Goal: Feedback & Contribution: Submit feedback/report problem

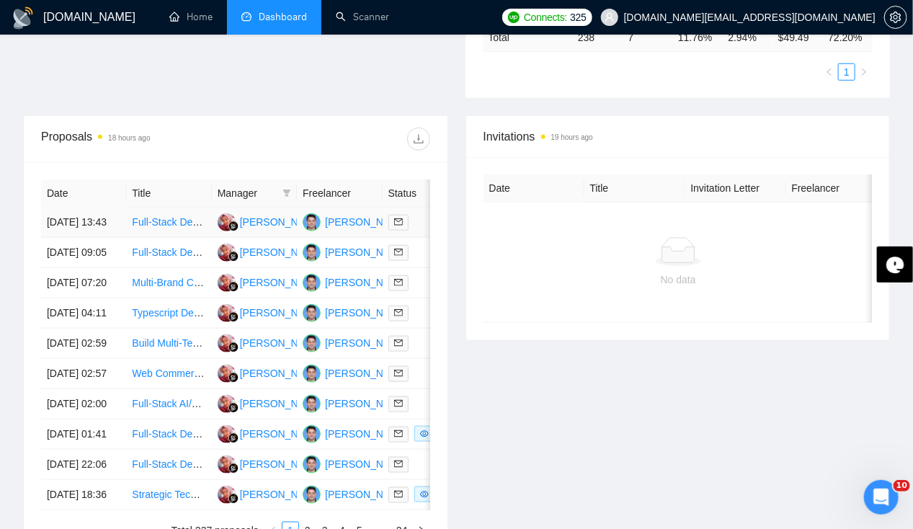
click at [66, 208] on td "[DATE] 13:43" at bounding box center [83, 223] width 85 height 30
click at [200, 17] on link "Home" at bounding box center [190, 17] width 43 height 12
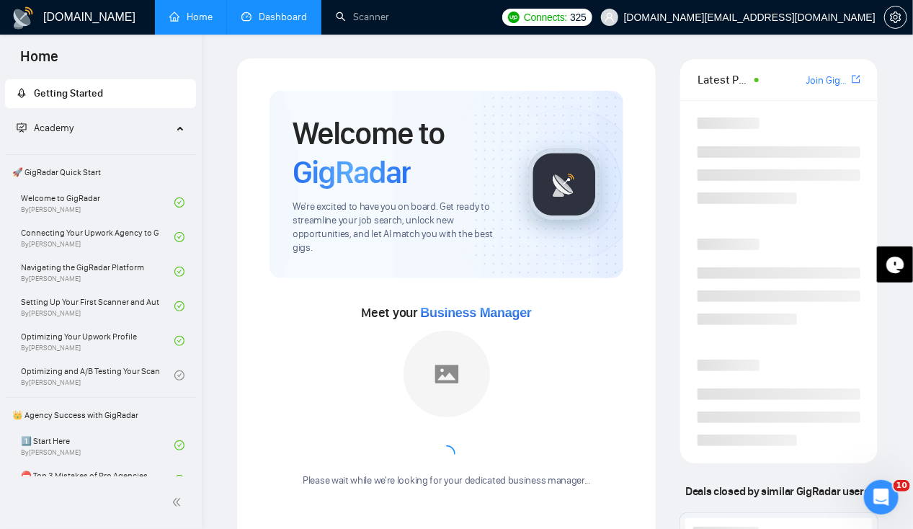
click at [272, 22] on link "Dashboard" at bounding box center [274, 17] width 66 height 12
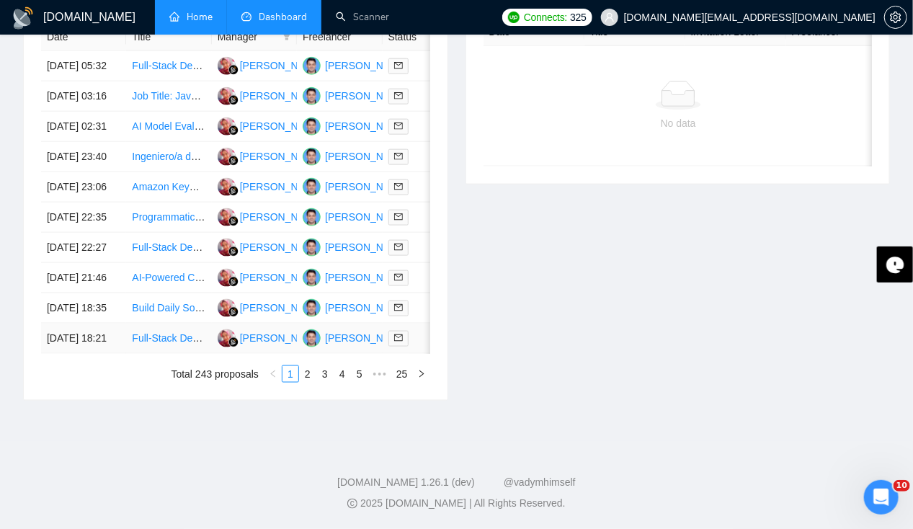
scroll to position [0, 1]
click at [311, 378] on link "2" at bounding box center [308, 374] width 16 height 16
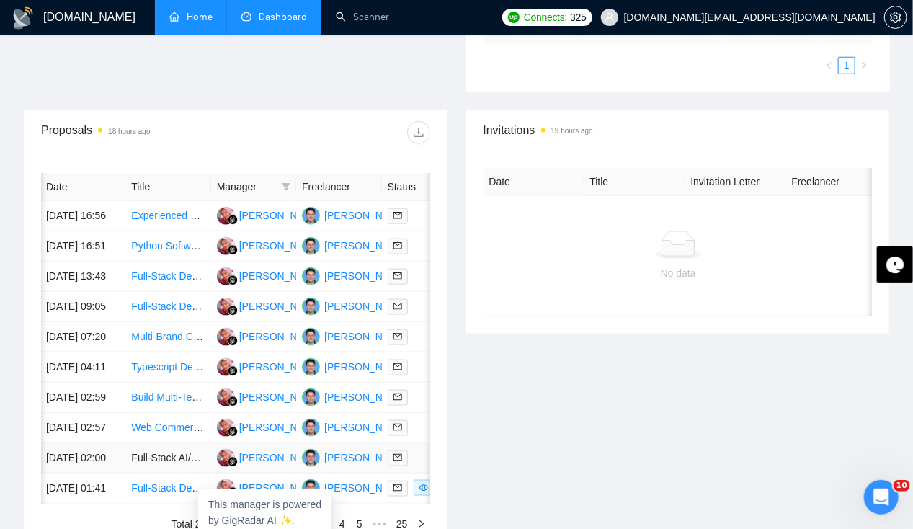
scroll to position [488, 0]
click at [66, 271] on td "[DATE] 13:43" at bounding box center [82, 277] width 85 height 30
click at [72, 239] on td "[DATE] 16:51" at bounding box center [82, 247] width 85 height 30
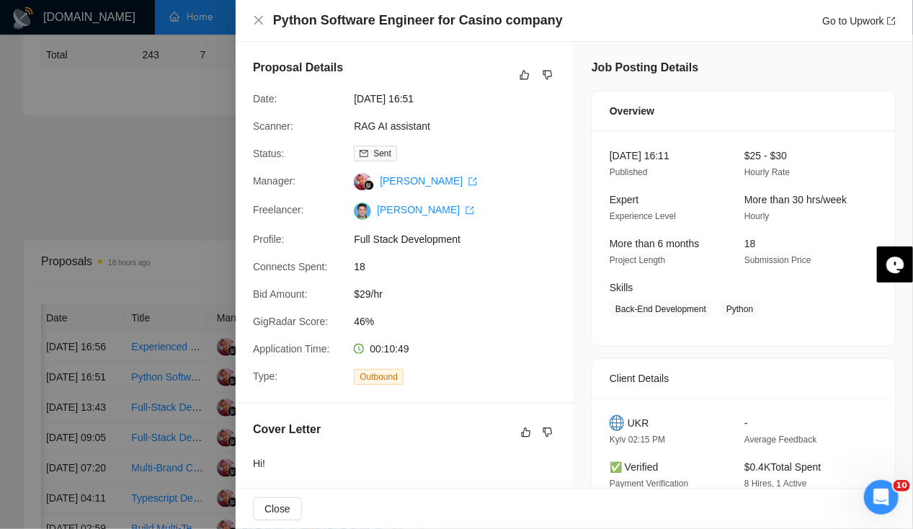
scroll to position [344, 0]
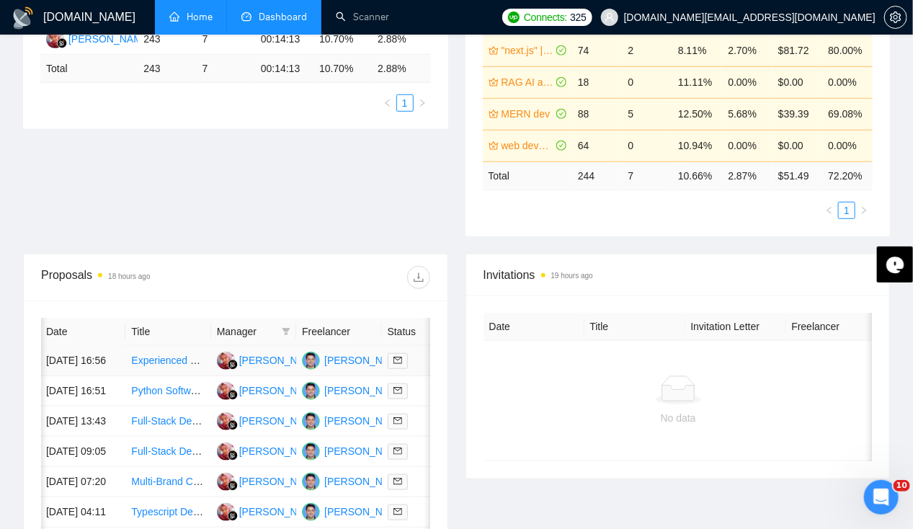
click at [72, 350] on td "[DATE] 16:56" at bounding box center [82, 361] width 85 height 30
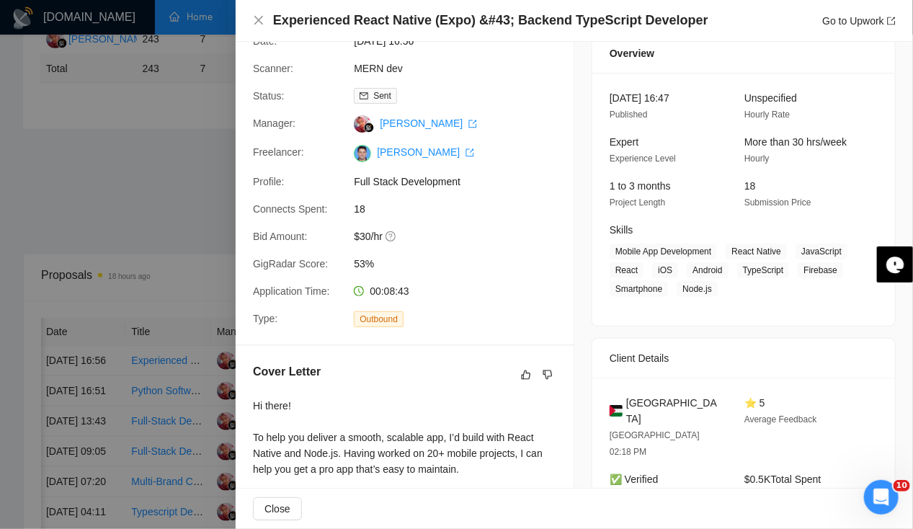
scroll to position [49, 0]
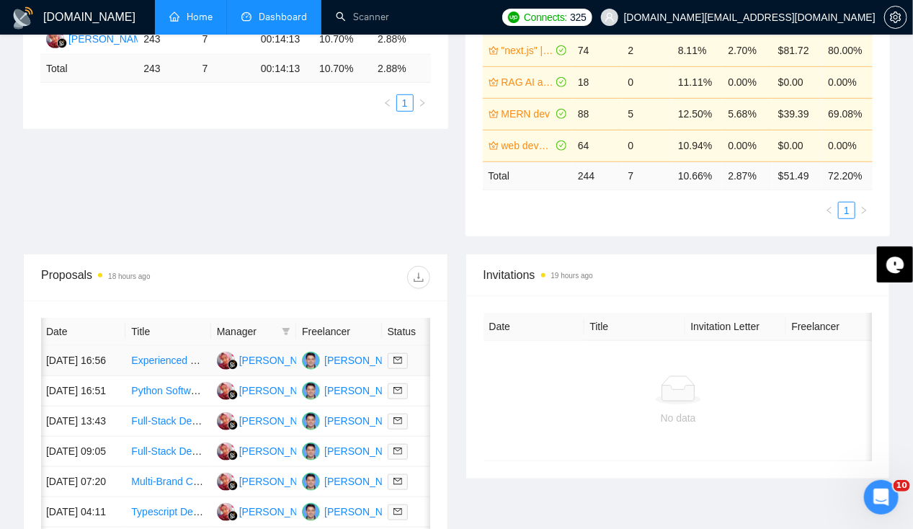
click at [66, 346] on td "[DATE] 16:56" at bounding box center [82, 361] width 85 height 30
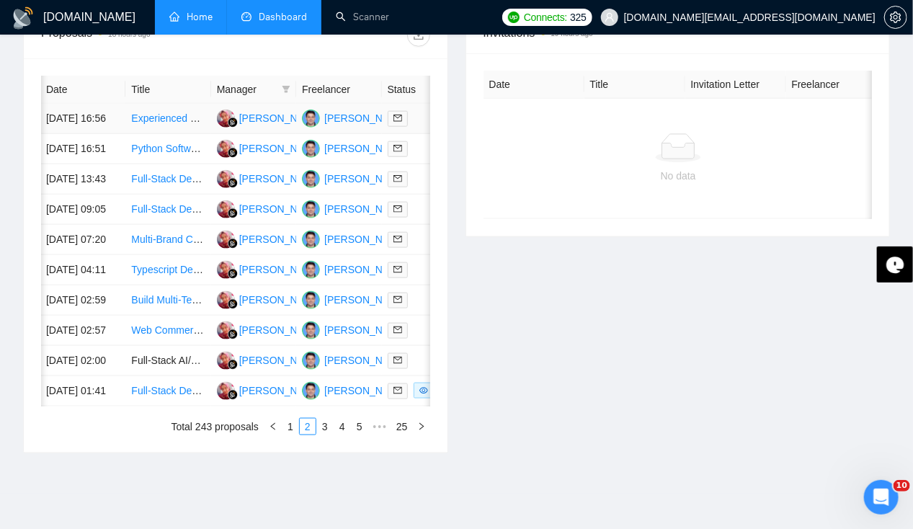
scroll to position [729, 0]
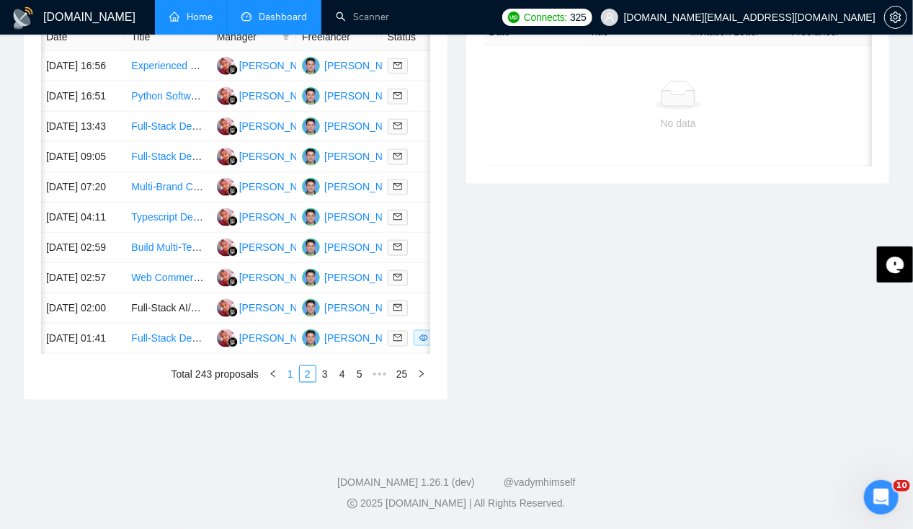
click at [287, 382] on link "1" at bounding box center [290, 374] width 16 height 16
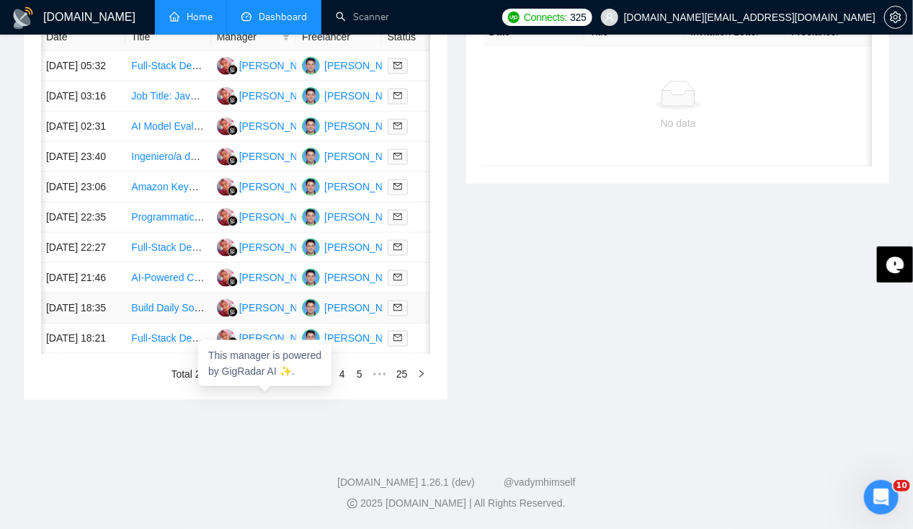
scroll to position [757, 0]
click at [69, 326] on td "[DATE] 18:21" at bounding box center [82, 339] width 85 height 30
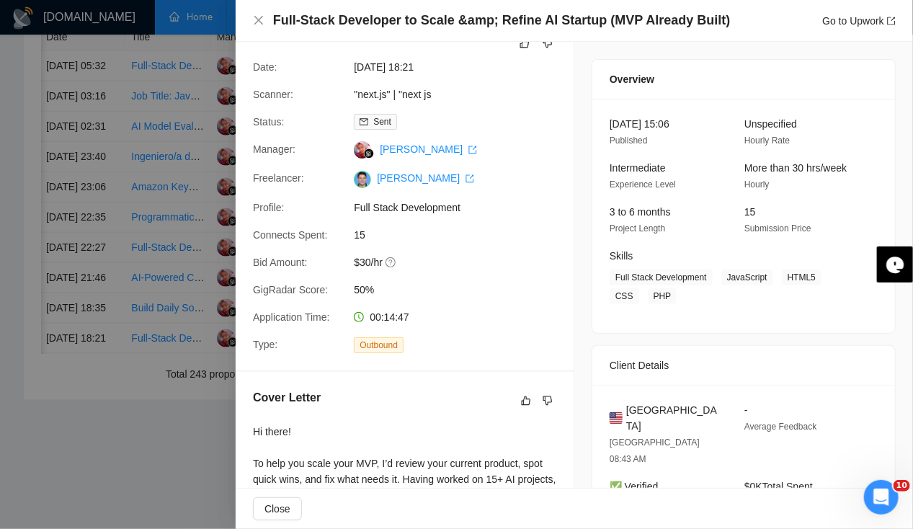
scroll to position [0, 0]
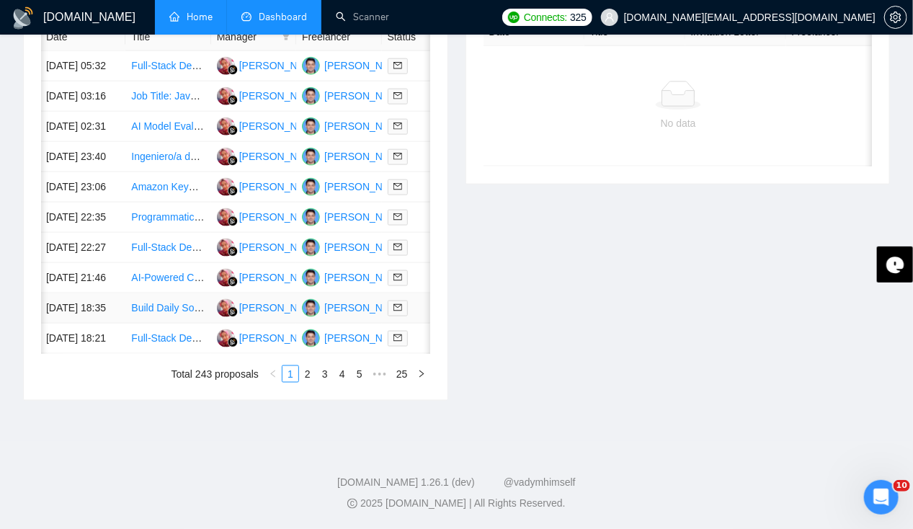
click at [81, 293] on td "[DATE] 18:35" at bounding box center [82, 308] width 85 height 30
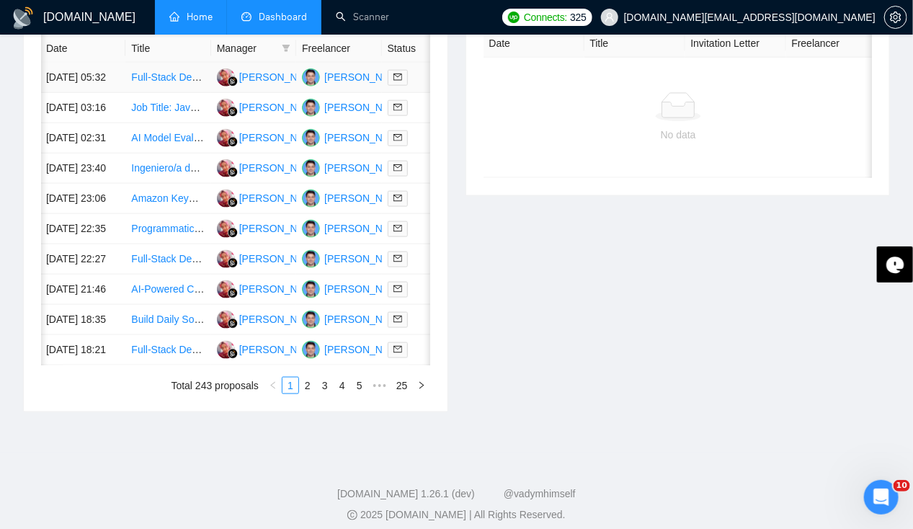
scroll to position [623, 0]
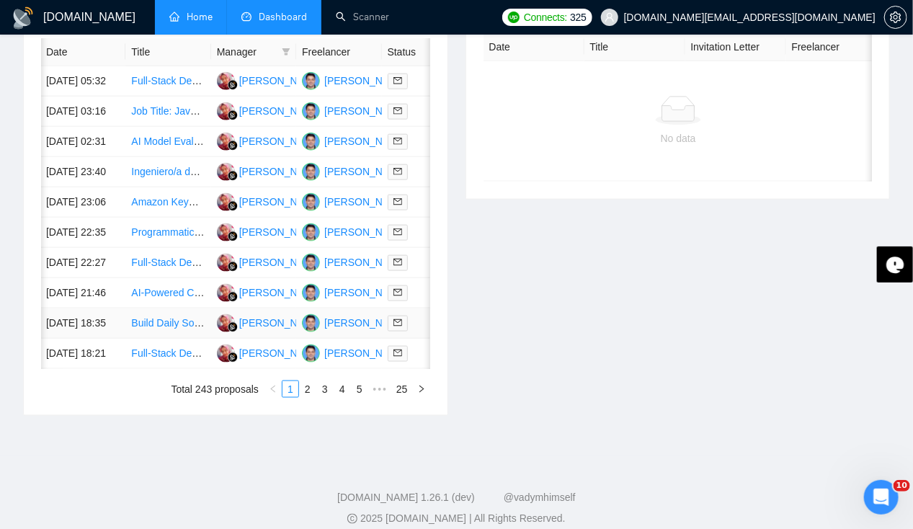
click at [61, 339] on td "[DATE] 18:35" at bounding box center [82, 323] width 85 height 30
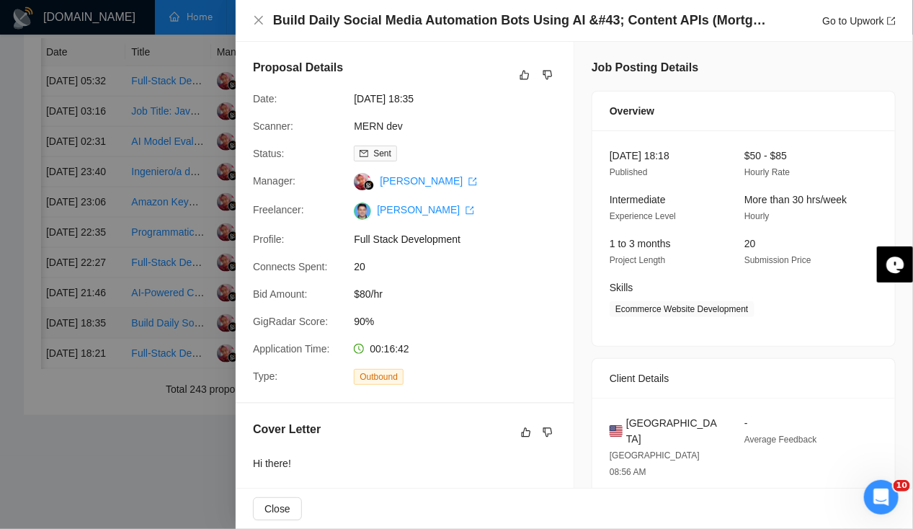
click at [61, 428] on div at bounding box center [456, 264] width 913 height 529
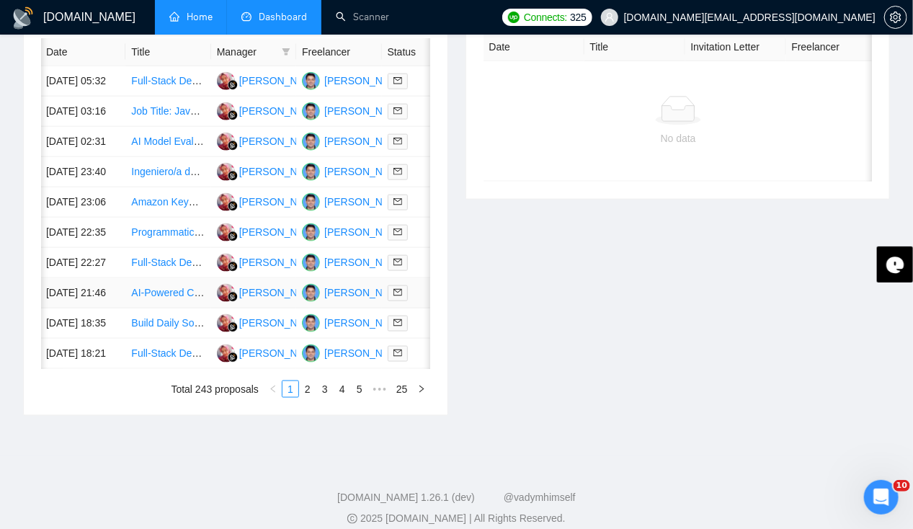
click at [68, 308] on td "[DATE] 21:46" at bounding box center [82, 293] width 85 height 30
click at [64, 369] on td "[DATE] 18:21" at bounding box center [82, 354] width 85 height 30
click at [61, 339] on td "[DATE] 18:35" at bounding box center [82, 323] width 85 height 30
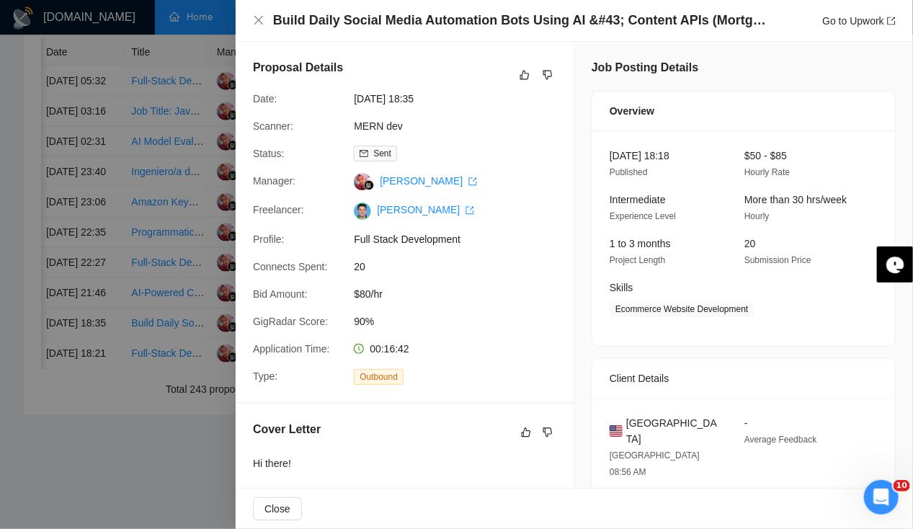
click at [61, 404] on div at bounding box center [456, 264] width 913 height 529
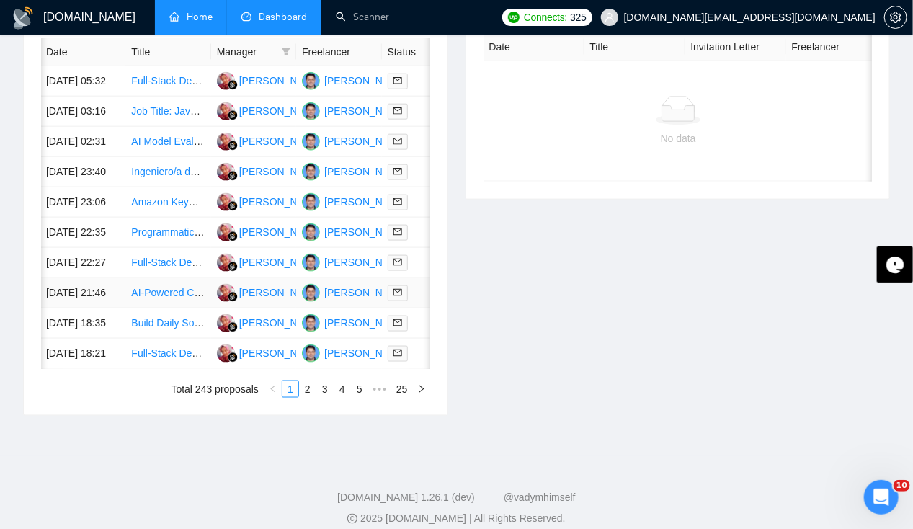
click at [68, 308] on td "[DATE] 21:46" at bounding box center [82, 293] width 85 height 30
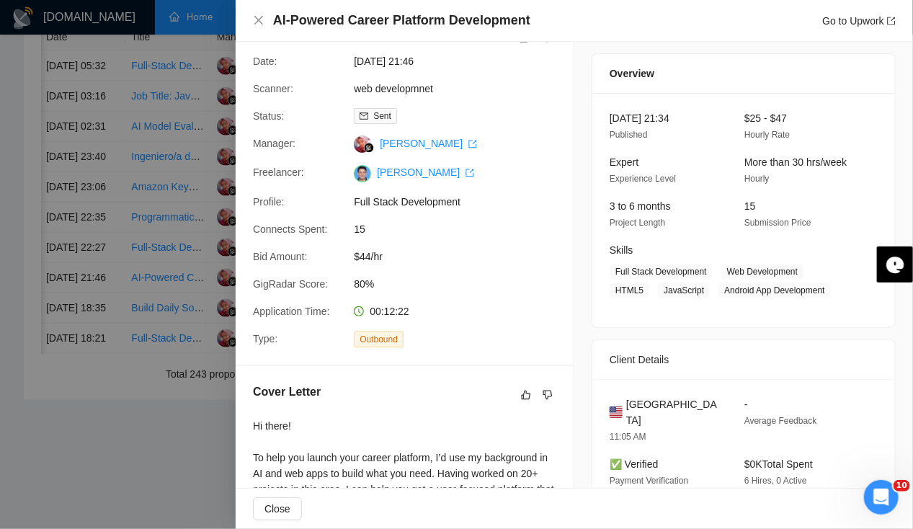
scroll to position [0, 0]
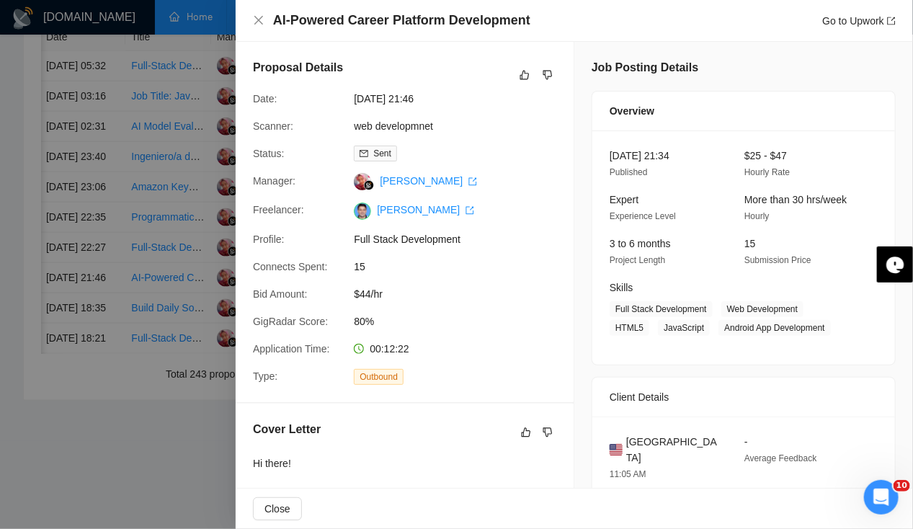
click at [80, 263] on div at bounding box center [456, 264] width 913 height 529
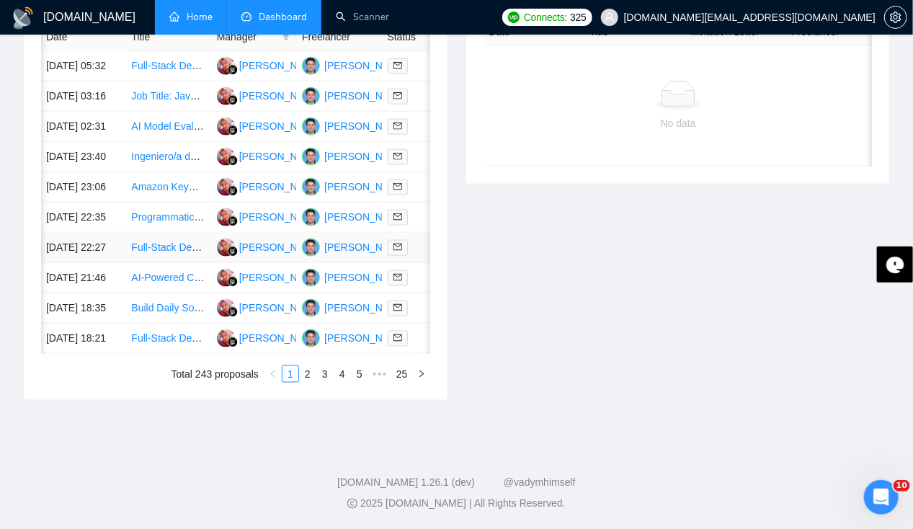
click at [80, 263] on td "[DATE] 22:27" at bounding box center [82, 248] width 85 height 30
click at [68, 232] on td "[DATE] 22:35" at bounding box center [82, 218] width 85 height 30
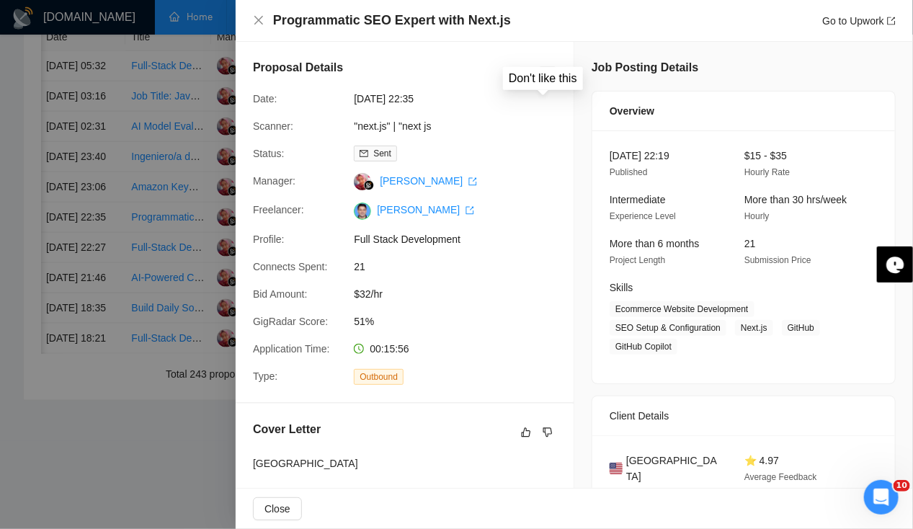
click at [543, 75] on icon "dislike" at bounding box center [548, 75] width 10 height 12
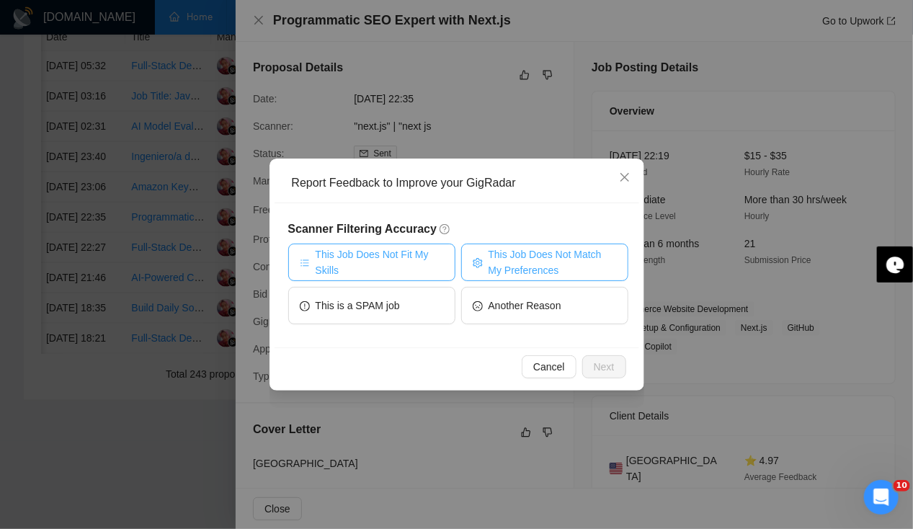
drag, startPoint x: 526, startPoint y: 266, endPoint x: 377, endPoint y: 251, distance: 149.9
click at [377, 251] on div "This Job Does Not Fit My Skills This Job Does Not Match My Preferences This is …" at bounding box center [458, 287] width 340 height 86
click at [377, 251] on span "This Job Does Not Fit My Skills" at bounding box center [380, 262] width 128 height 32
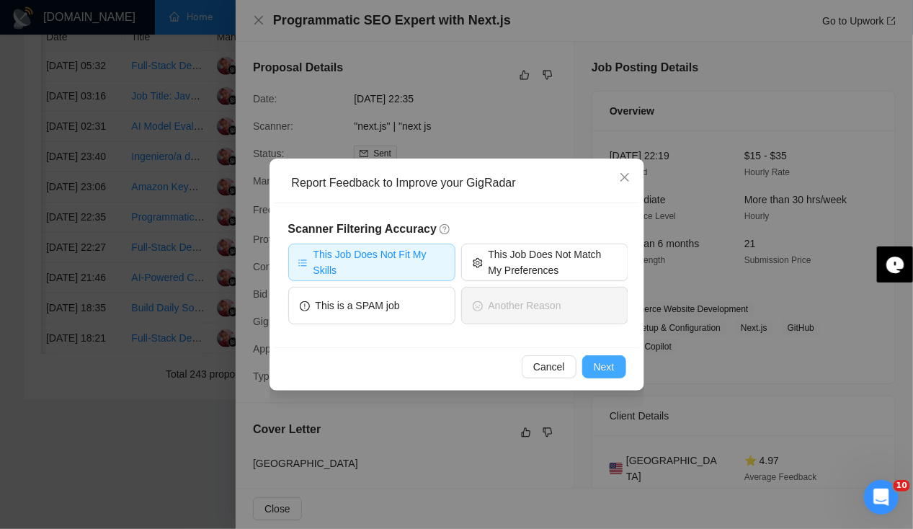
click at [614, 365] on span "Next" at bounding box center [604, 367] width 21 height 16
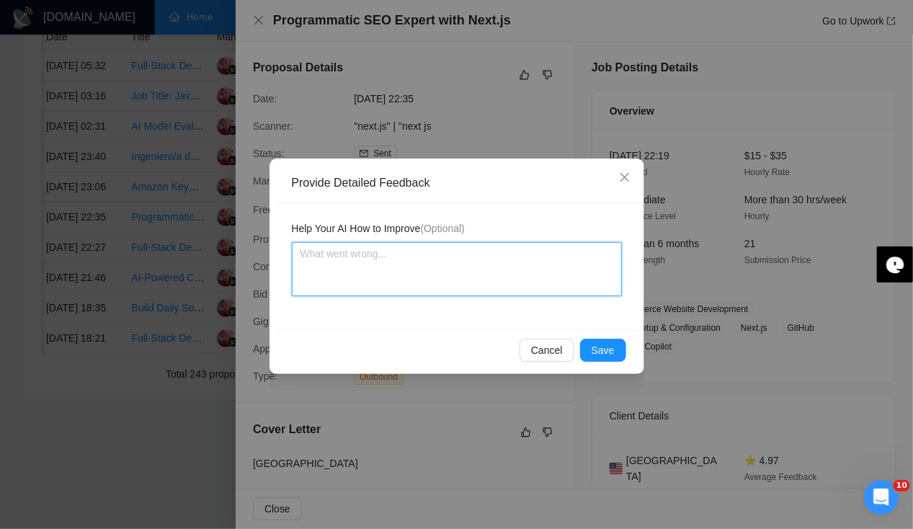
click at [440, 272] on textarea at bounding box center [457, 269] width 330 height 54
type textarea "I"
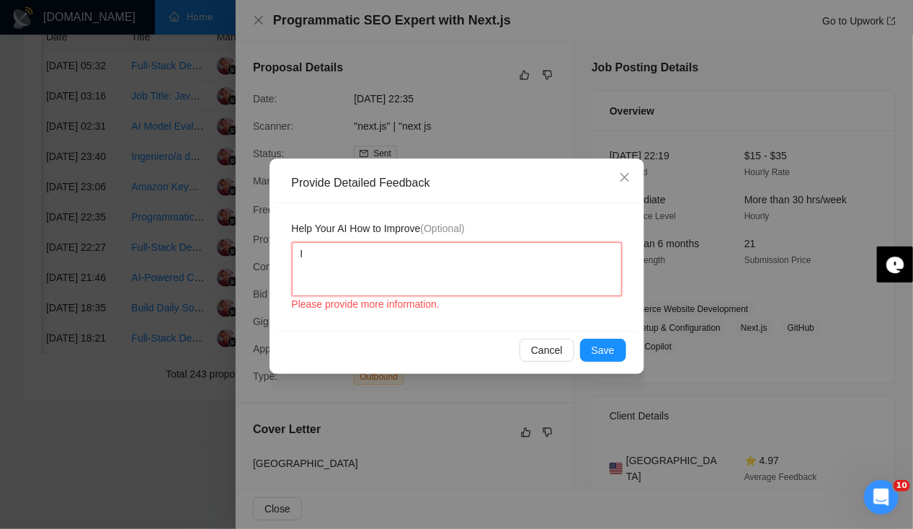
type textarea "I a"
type textarea "I am"
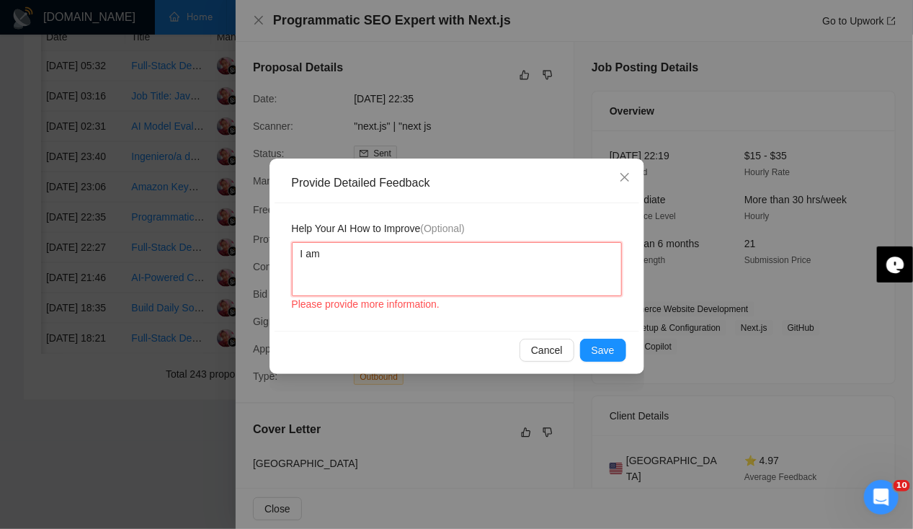
type textarea "I am n"
type textarea "I am not"
type textarea "I am not a"
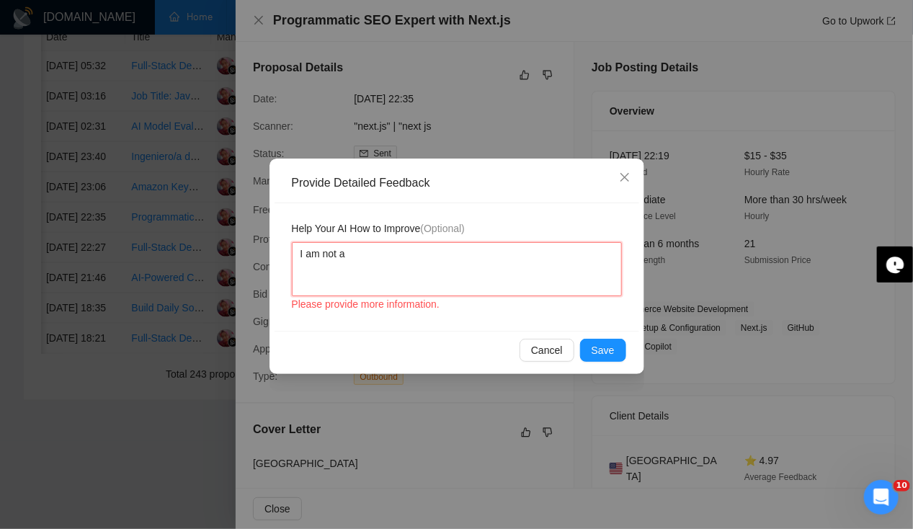
type textarea "I am not a S"
type textarea "I am not a SE"
type textarea "I am not a SEO"
type textarea "I am not a SEO e"
type textarea "I am not a SEO exp"
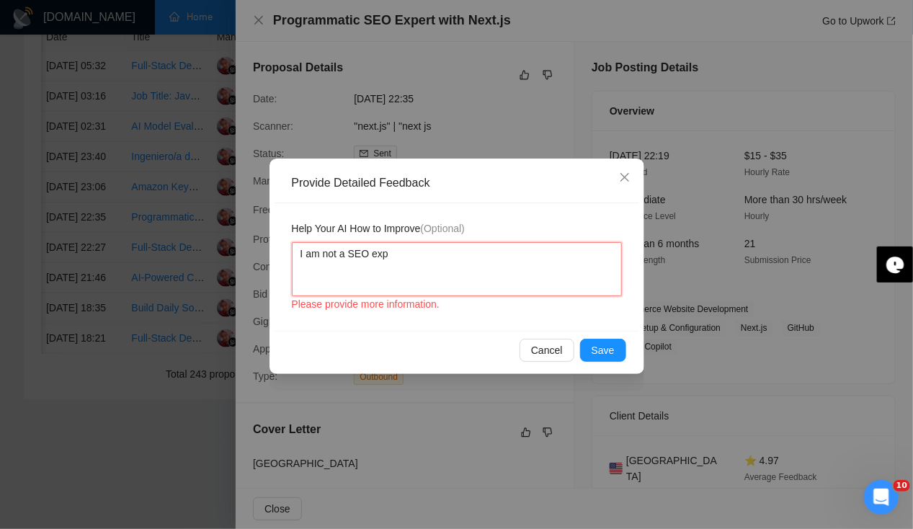
type textarea "I am not a SEO expe"
type textarea "I am not a SEO exper"
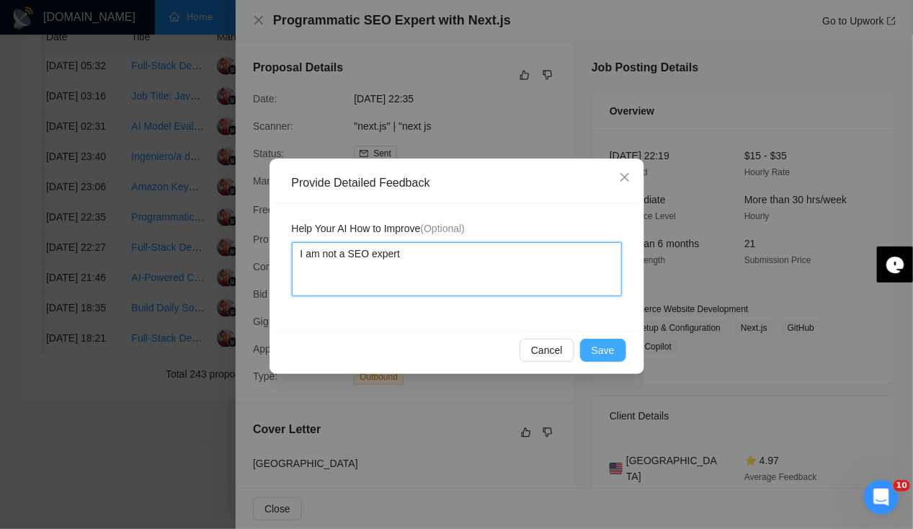
type textarea "I am not a SEO expert"
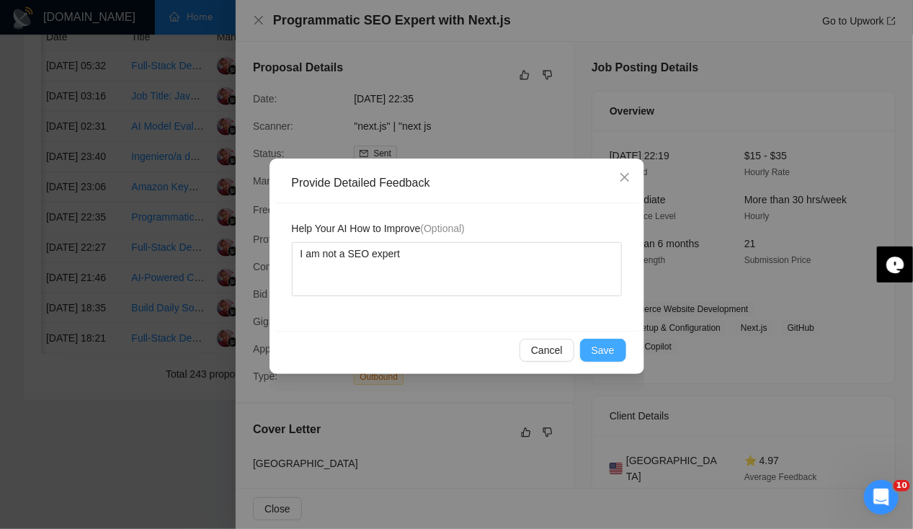
click at [618, 349] on button "Save" at bounding box center [603, 350] width 46 height 23
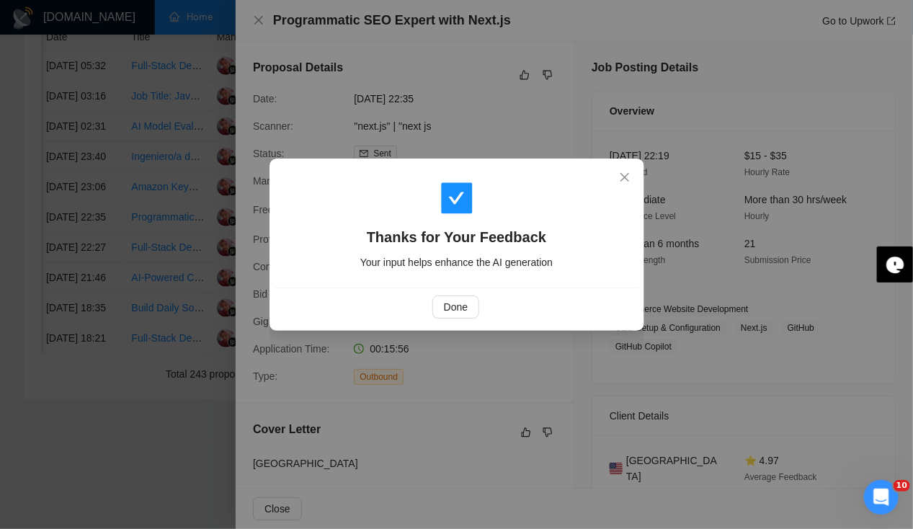
click at [259, 21] on div "Thanks for Your Feedback Your input helps enhance the AI generation Done" at bounding box center [456, 264] width 913 height 529
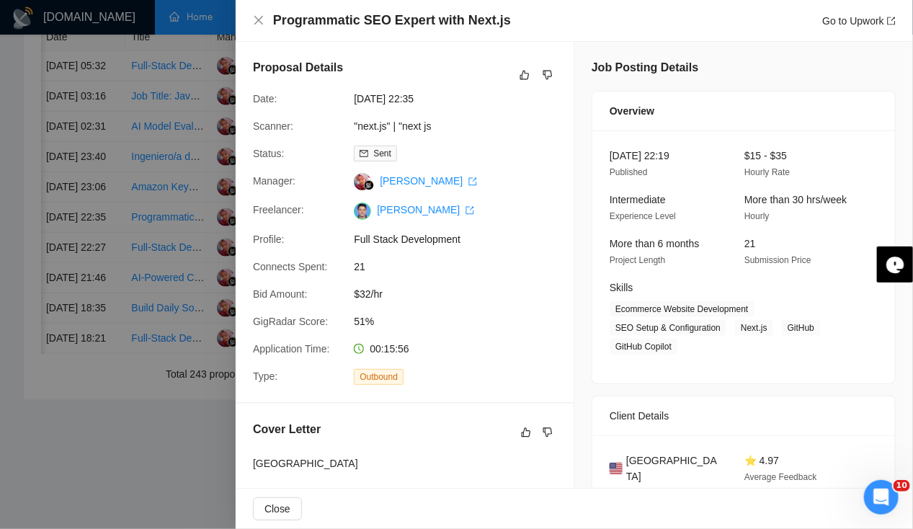
click at [84, 226] on div at bounding box center [456, 264] width 913 height 529
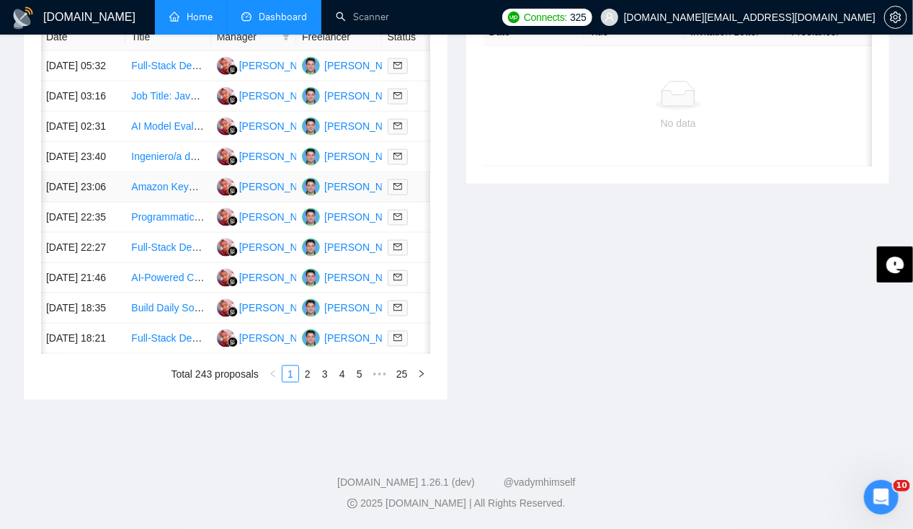
click at [68, 196] on td "[DATE] 23:06" at bounding box center [82, 187] width 85 height 30
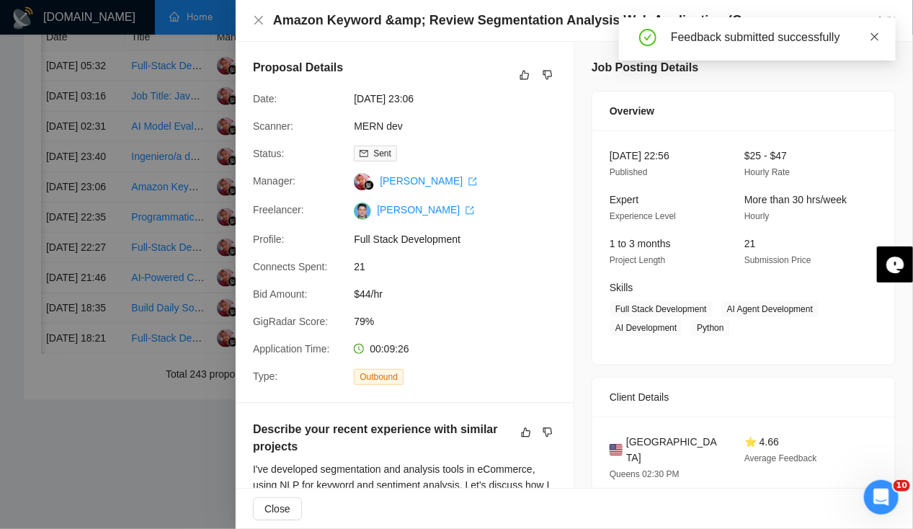
click at [876, 33] on icon "close" at bounding box center [875, 37] width 10 height 10
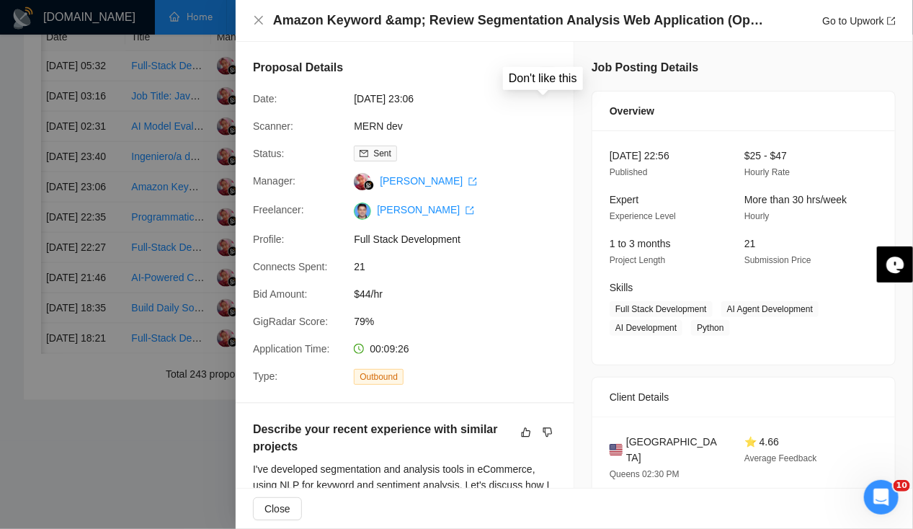
drag, startPoint x: 540, startPoint y: 75, endPoint x: 475, endPoint y: 256, distance: 192.2
click at [475, 256] on div "Proposal Details Date: [DATE] 23:06 Scanner: MERN dev Status: Sent Manager: [PE…" at bounding box center [405, 222] width 338 height 360
click at [543, 432] on icon "dislike" at bounding box center [548, 433] width 10 height 12
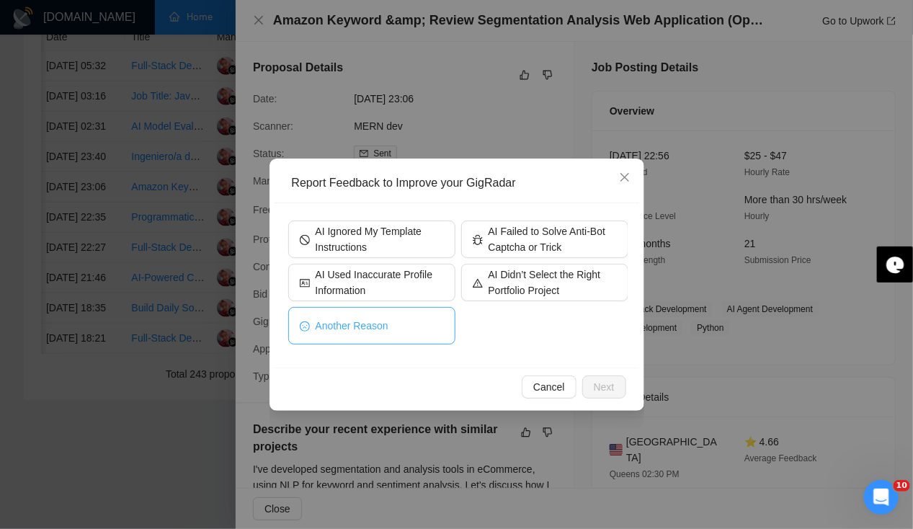
click at [385, 330] on span "Another Reason" at bounding box center [352, 326] width 73 height 16
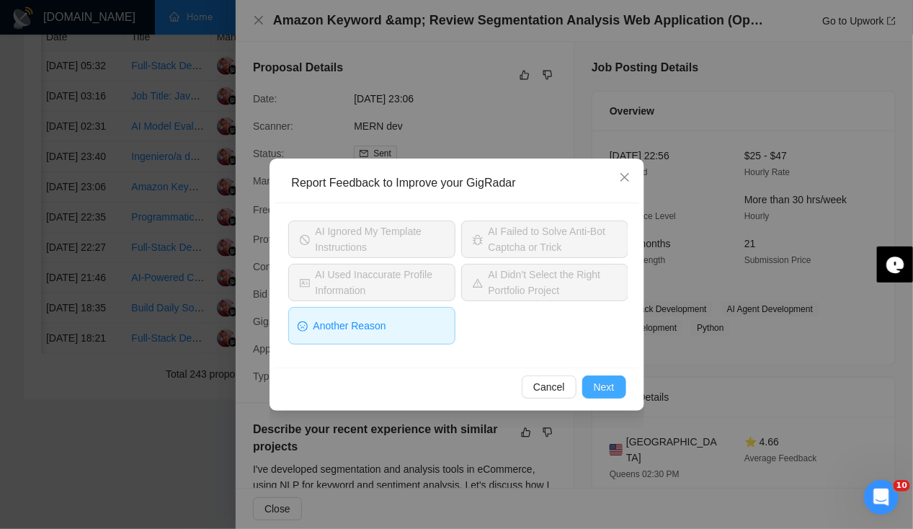
click at [597, 383] on span "Next" at bounding box center [604, 387] width 21 height 16
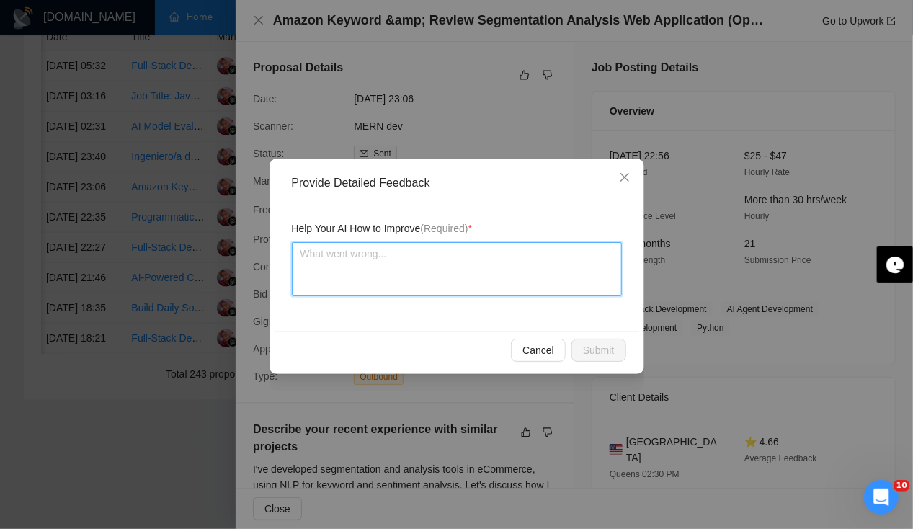
click at [375, 259] on textarea at bounding box center [457, 269] width 330 height 54
type textarea "H"
type textarea "He"
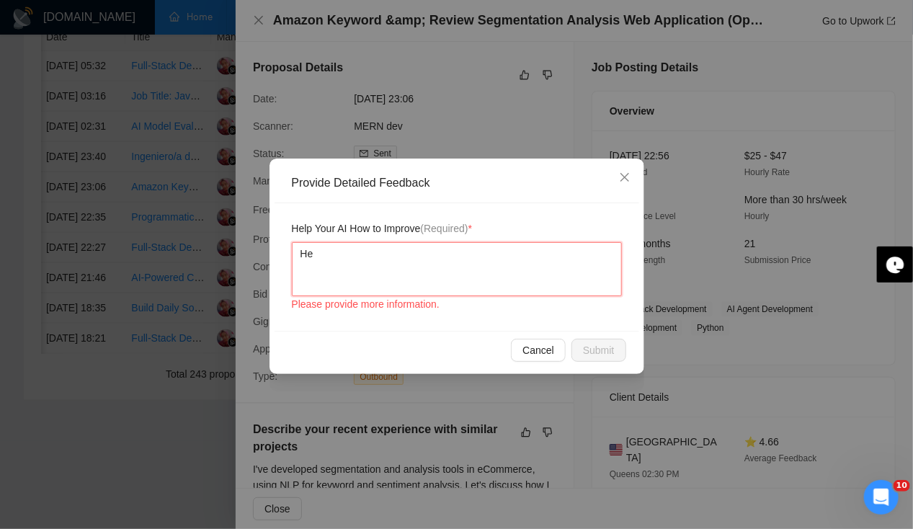
type textarea "He"
type textarea "He a"
type textarea "He as"
type textarea "He ask"
type textarea "He aske"
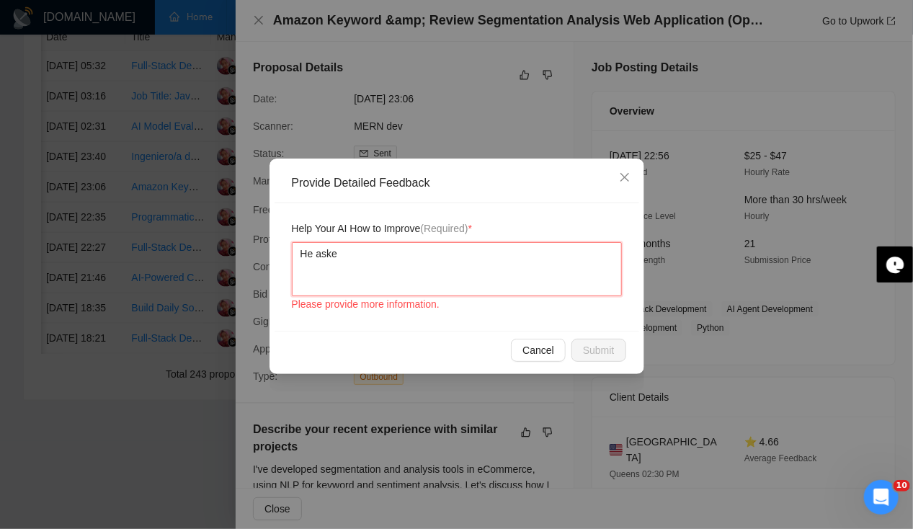
type textarea "He asked"
type textarea "He asked f"
type textarea "He asked fr"
type textarea "He asked f"
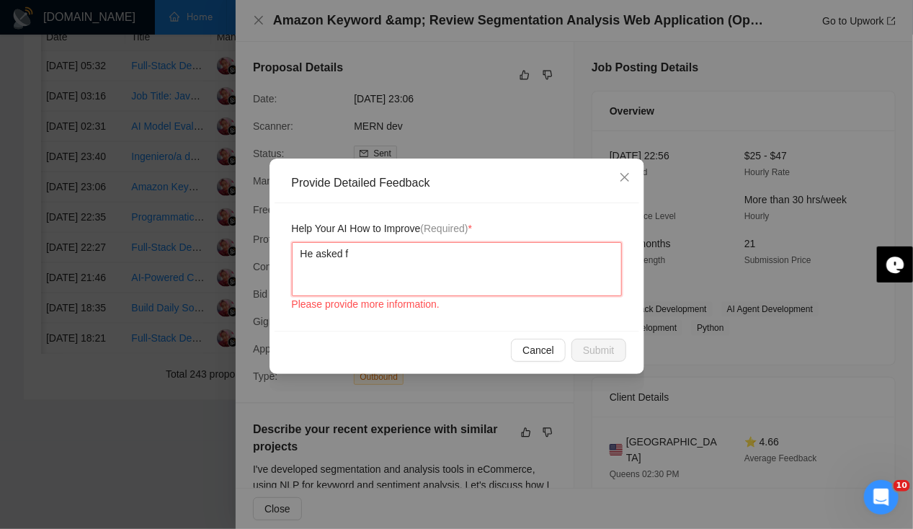
type textarea "He asked fo"
type textarea "He asked for"
type textarea "He asked for t"
type textarea "He asked for ti"
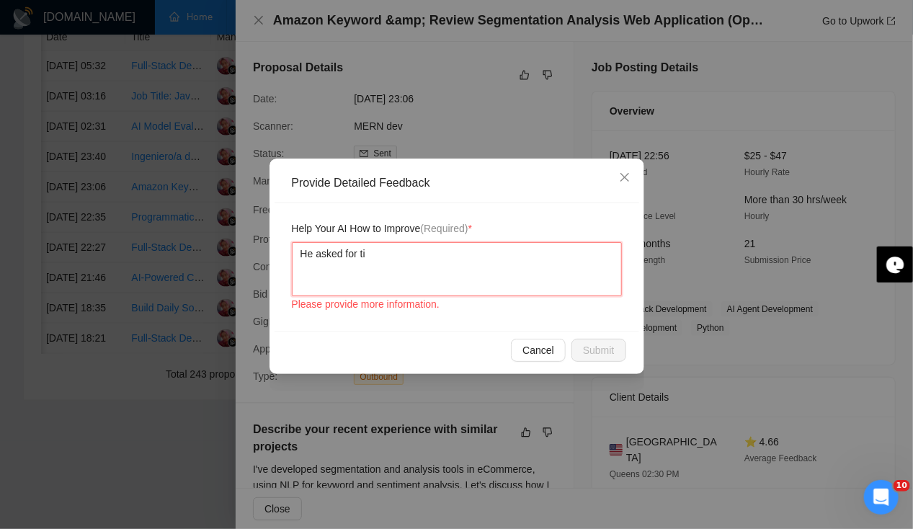
type textarea "He asked for [PERSON_NAME]"
type textarea "He asked for time"
type textarea "He asked for timel"
type textarea "He asked for timeli"
type textarea "He asked for timelin"
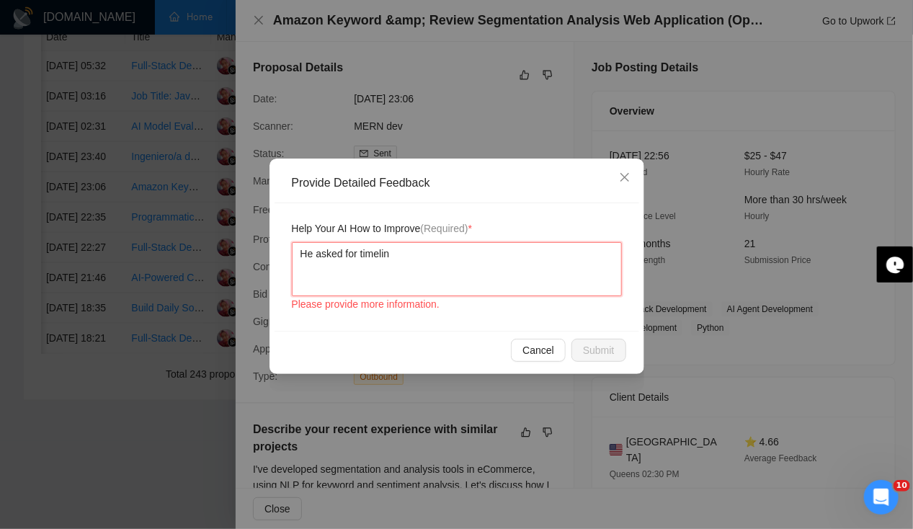
type textarea "He asked for timeline"
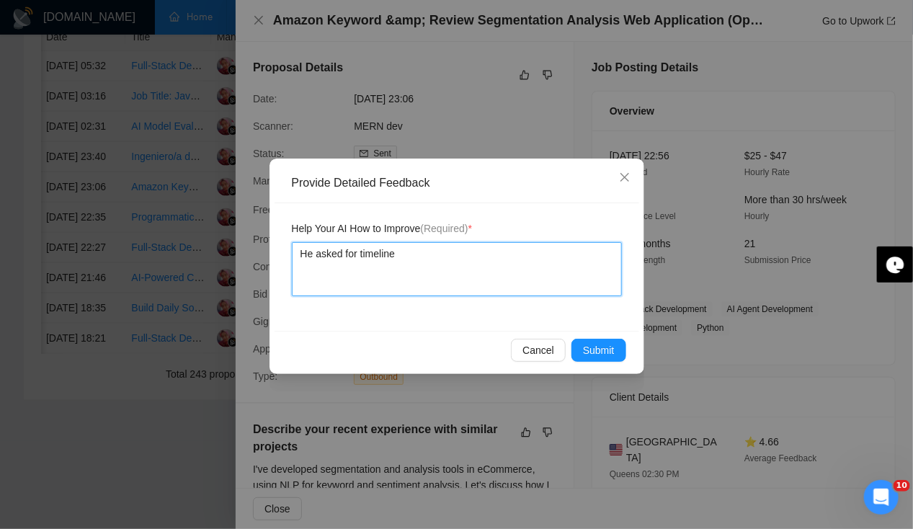
type textarea "He asked for timelines"
type textarea "He asked for timelines wh"
type textarea "He asked for timelines whi"
type textarea "He asked for timelines whic"
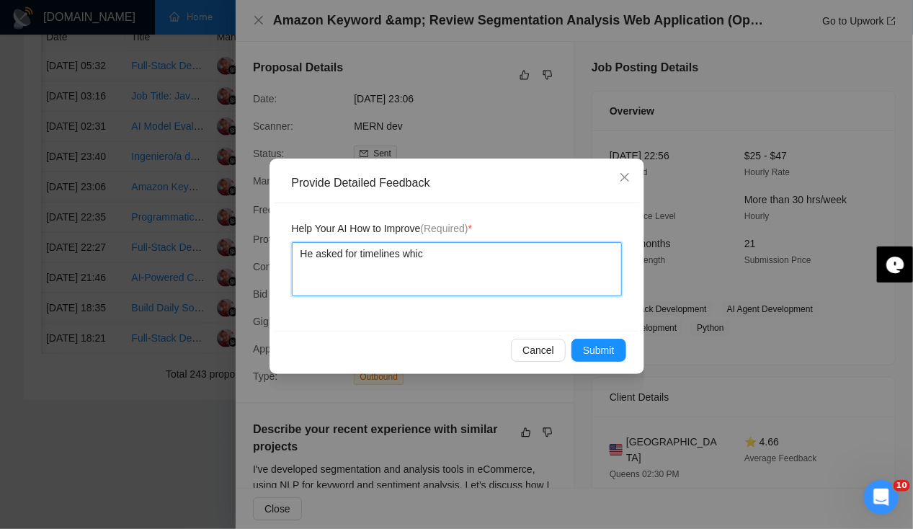
type textarea "He asked for timelines which"
type textarea "He asked for timelines which i"
type textarea "He asked for timelines which is"
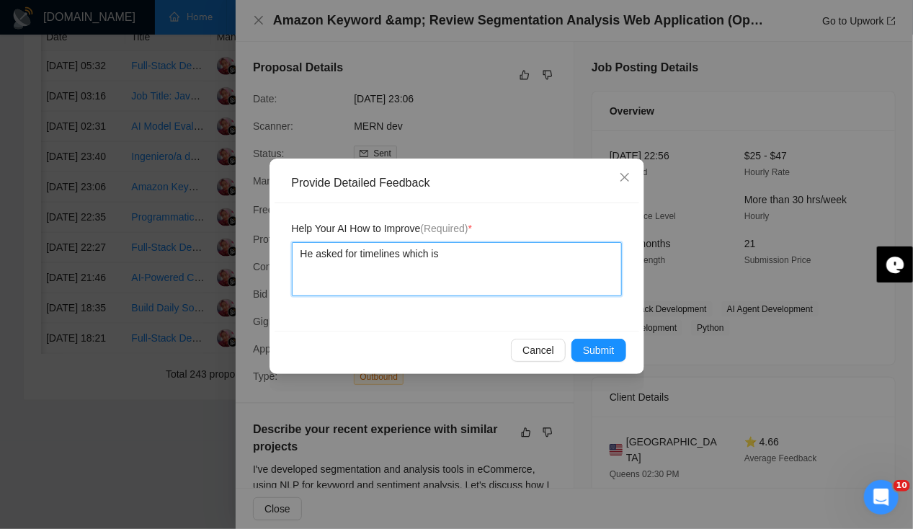
type textarea "He asked for timelines which is n"
type textarea "He asked for timelines which is no"
type textarea "He asked for timelines which is not"
type textarea "He asked for timelines which is not p"
type textarea "He asked for timelines which is not pr"
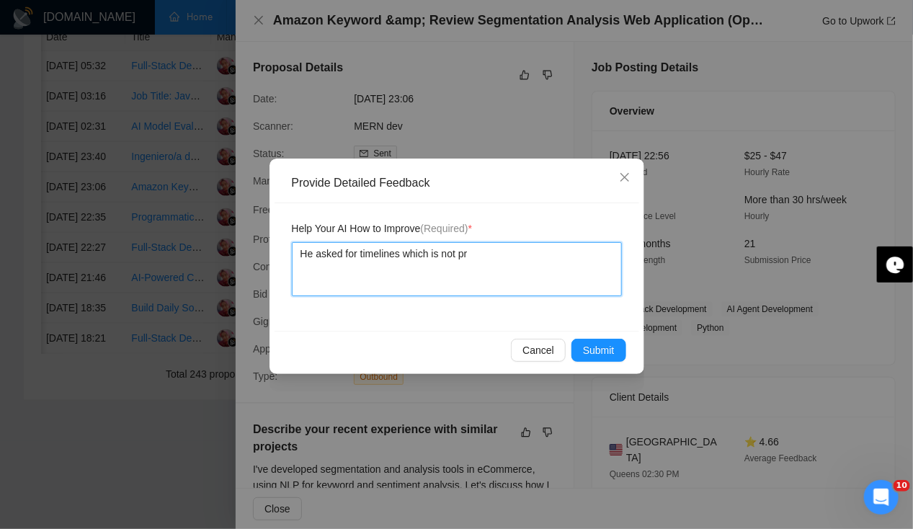
type textarea "He asked for timelines which is not pro"
type textarea "He asked for timelines which is not prov"
type textarea "He asked for timelines which is not provi"
type textarea "He asked for timelines which is not provid"
type textarea "He asked for timelines which is not provide"
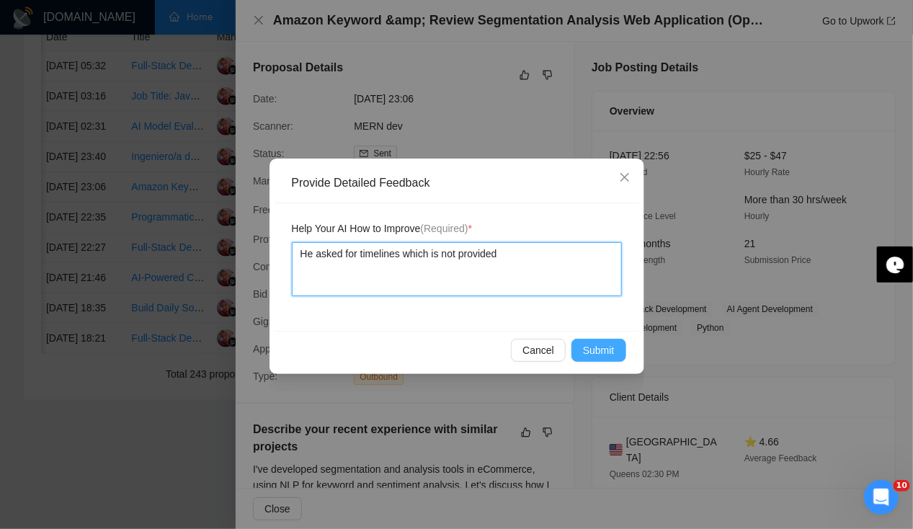
type textarea "He asked for timelines which is not provided"
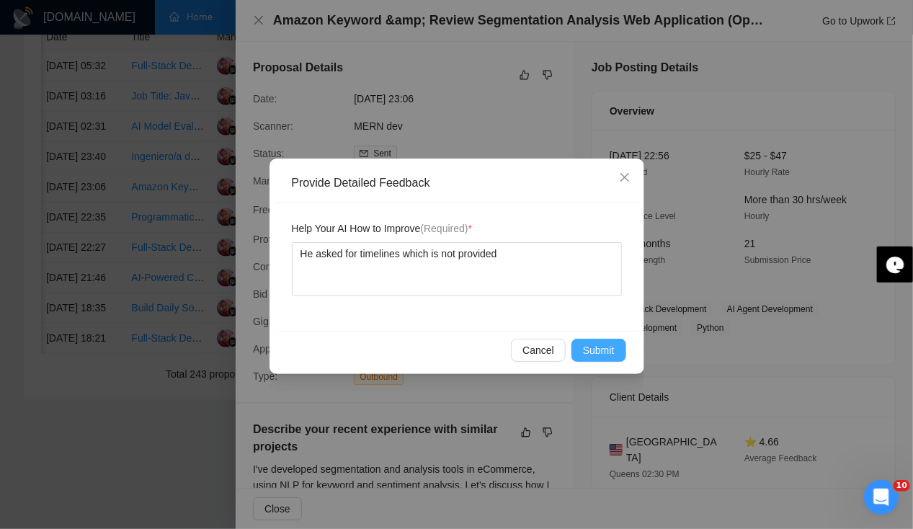
click at [597, 347] on span "Submit" at bounding box center [599, 350] width 32 height 16
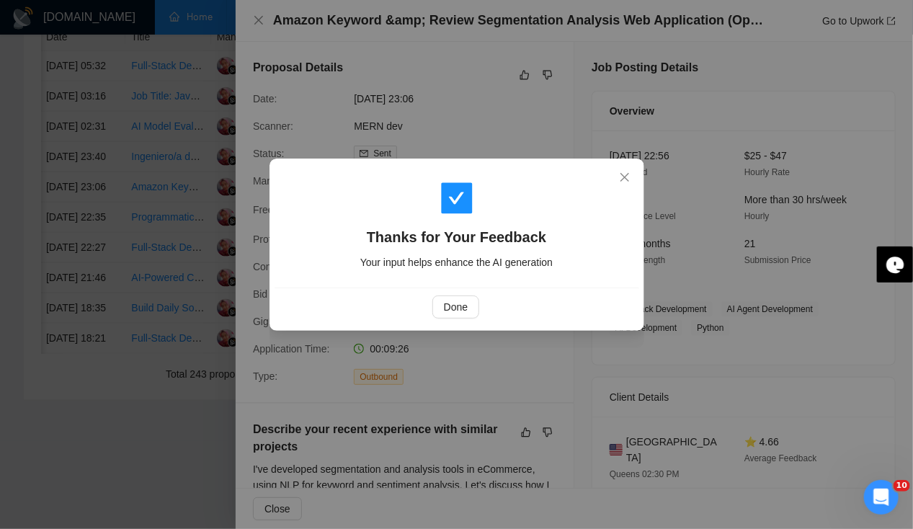
click at [262, 20] on div "Thanks for Your Feedback Your input helps enhance the AI generation Done" at bounding box center [456, 264] width 913 height 529
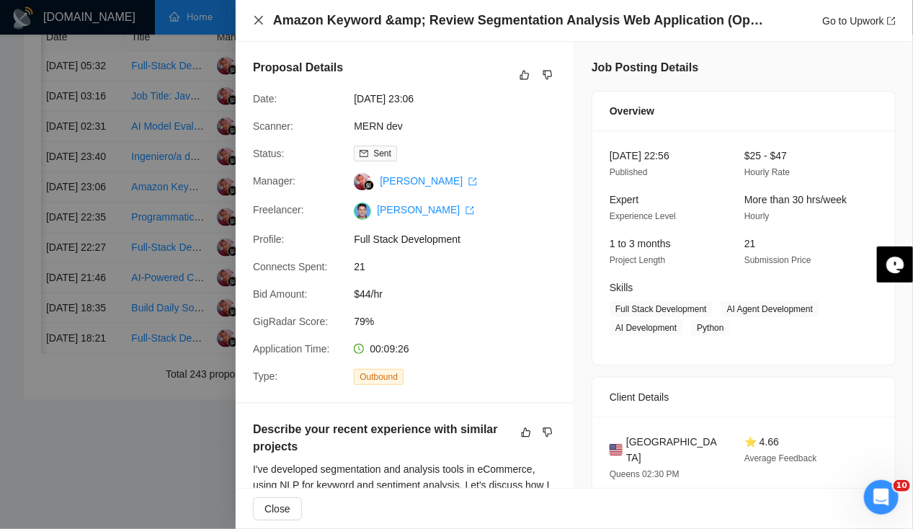
click at [262, 20] on icon "close" at bounding box center [259, 20] width 12 height 12
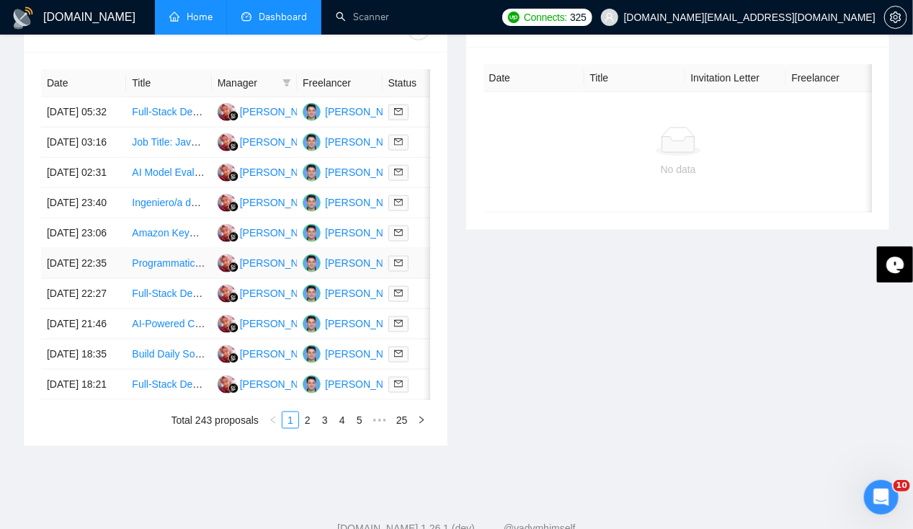
click at [62, 279] on td "[DATE] 22:35" at bounding box center [83, 264] width 85 height 30
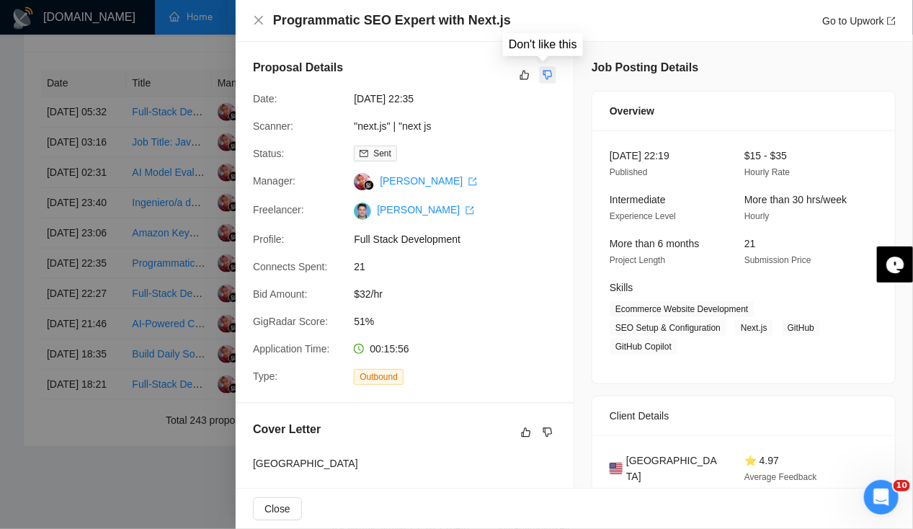
click at [545, 74] on icon "dislike" at bounding box center [548, 75] width 10 height 12
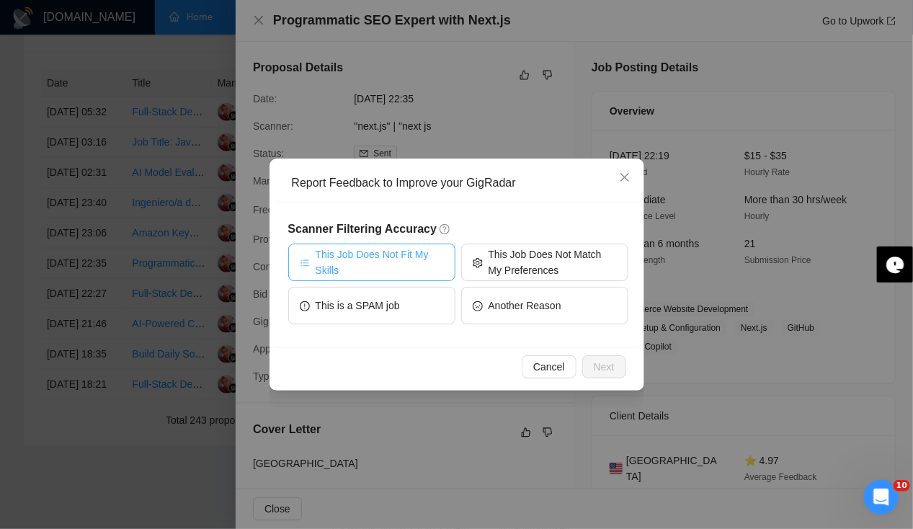
click at [414, 251] on span "This Job Does Not Fit My Skills" at bounding box center [380, 262] width 128 height 32
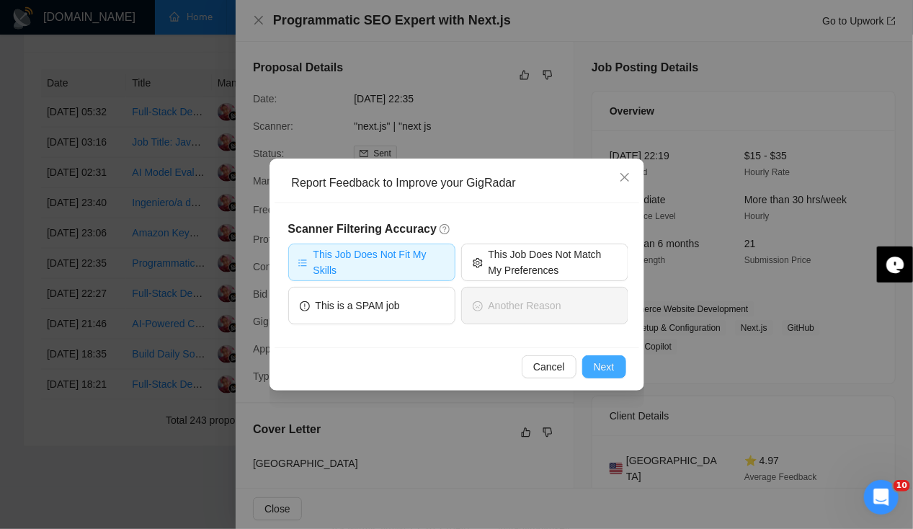
click at [618, 373] on button "Next" at bounding box center [604, 366] width 44 height 23
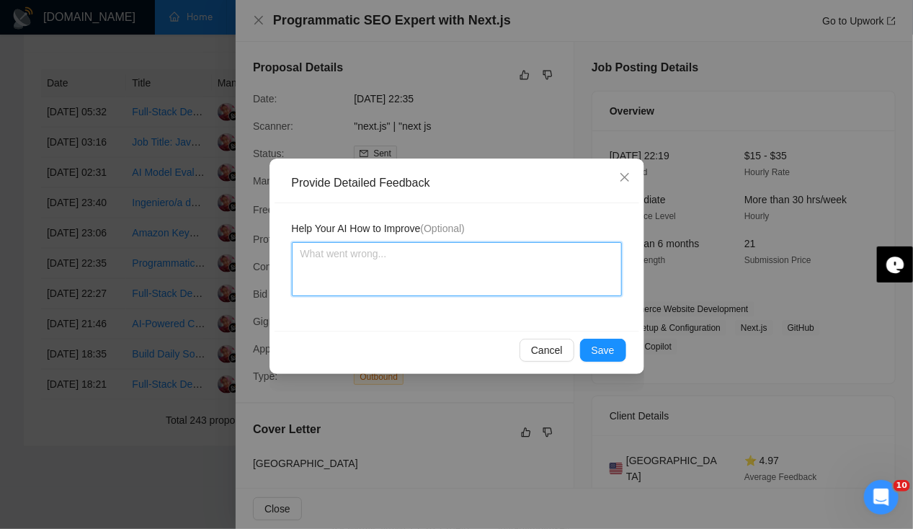
click at [459, 254] on textarea at bounding box center [457, 269] width 330 height 54
type textarea "N"
type textarea "No"
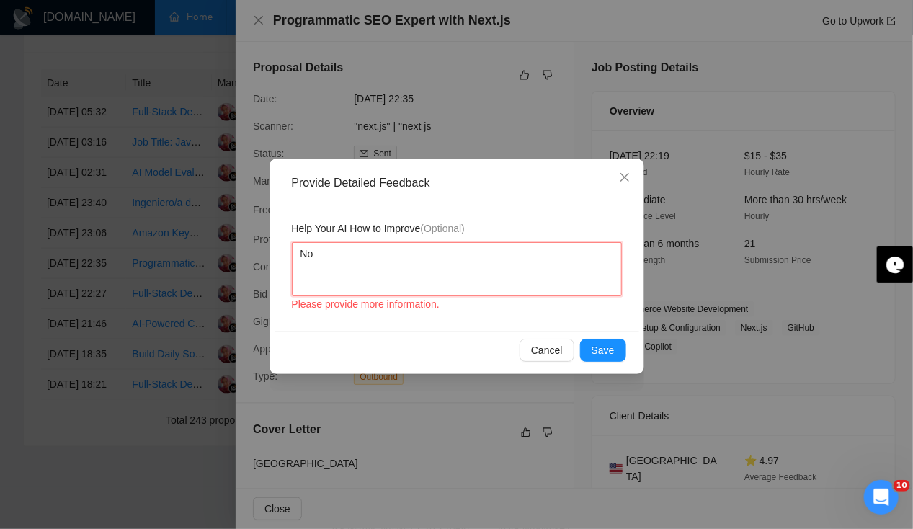
type textarea "No"
type textarea "No S"
type textarea "No SEO"
type textarea "No SEO k"
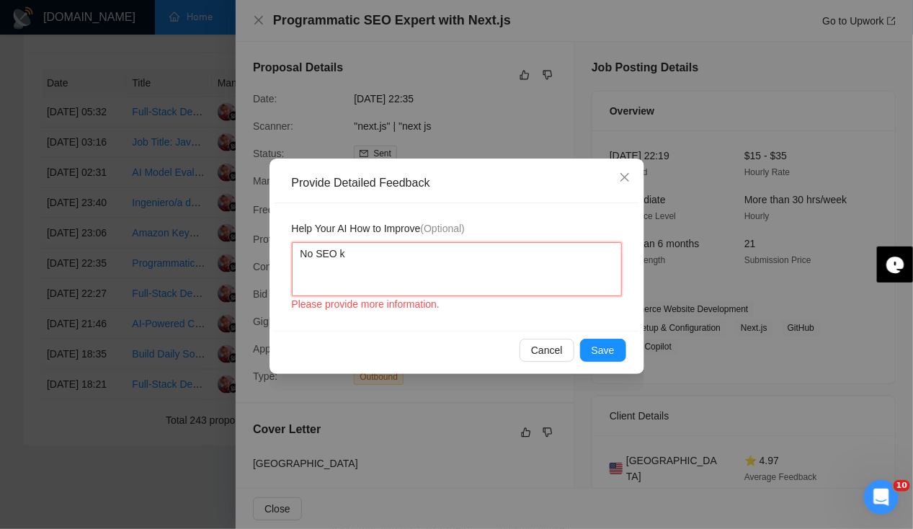
type textarea "No SEO kn"
type textarea "No SEO kno"
type textarea "No SEO knoe"
type textarea "No SEO knoel"
type textarea "No SEO knoele"
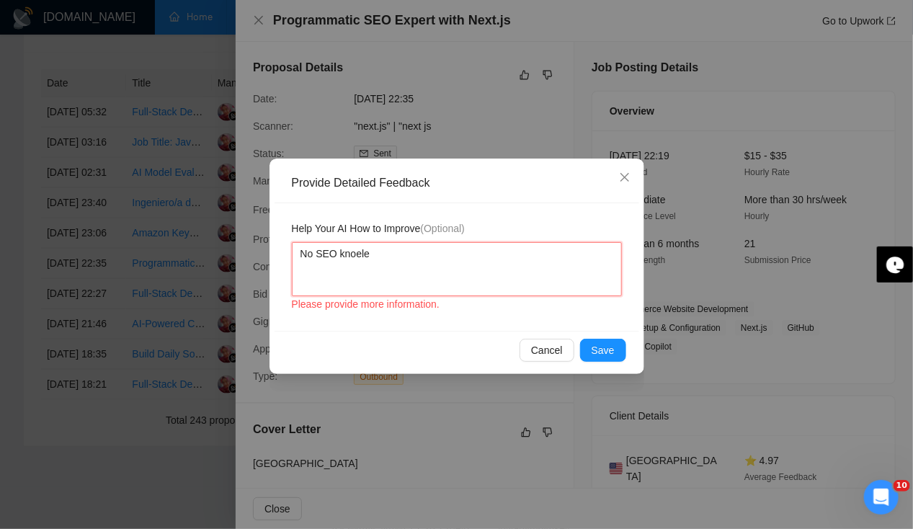
type textarea "No SEO knoeled"
type textarea "No SEO knoeledg"
type textarea "No SEO knoeledge"
click at [619, 350] on button "Save" at bounding box center [603, 350] width 46 height 23
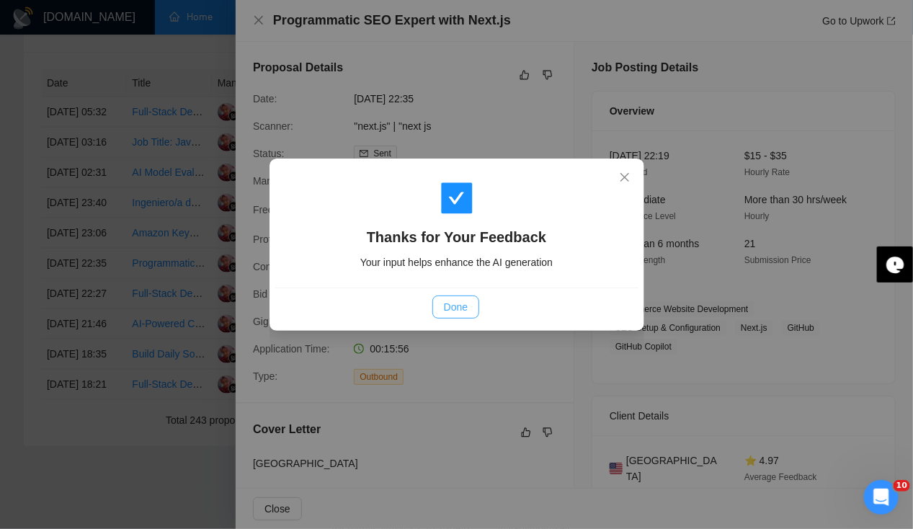
click at [460, 308] on span "Done" at bounding box center [456, 307] width 24 height 16
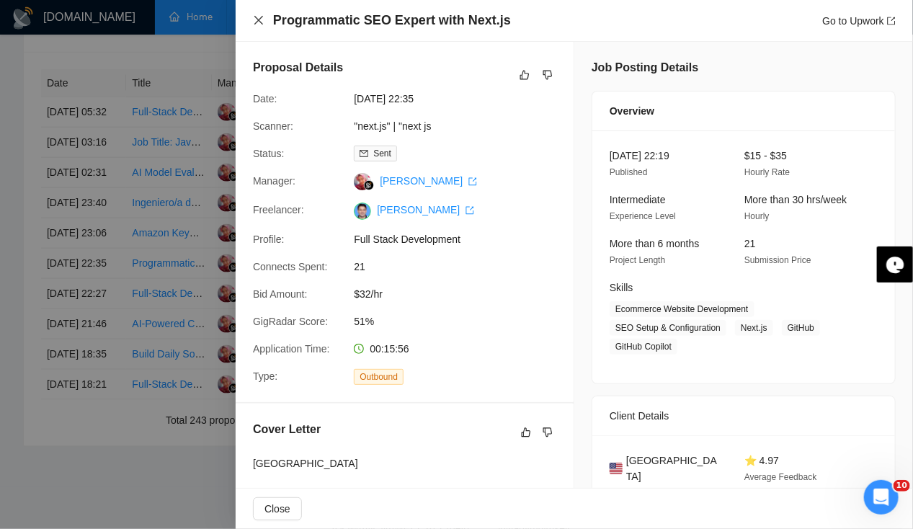
click at [260, 17] on icon "close" at bounding box center [259, 20] width 12 height 12
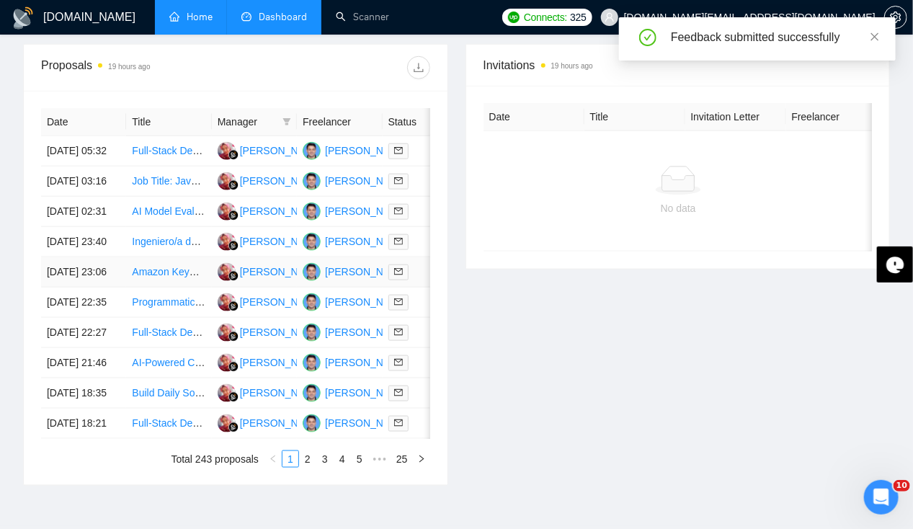
scroll to position [520, 0]
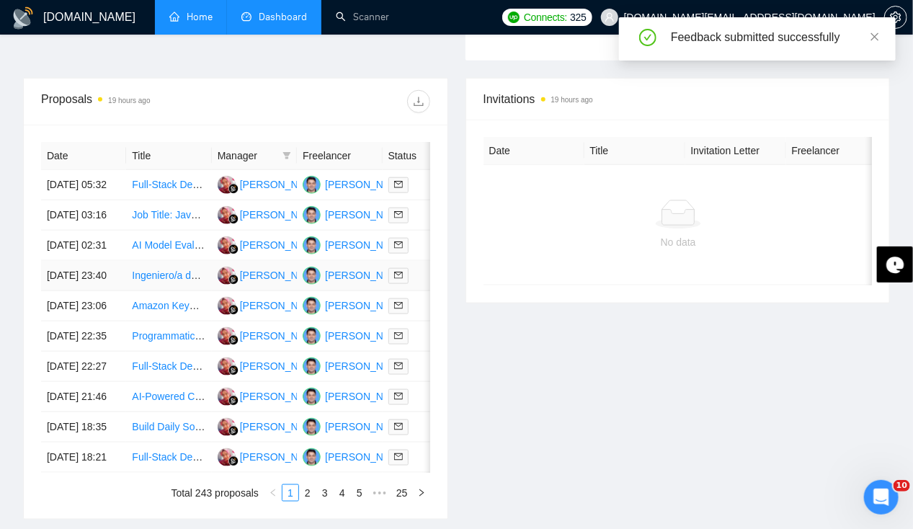
click at [63, 291] on td "[DATE] 23:40" at bounding box center [83, 276] width 85 height 30
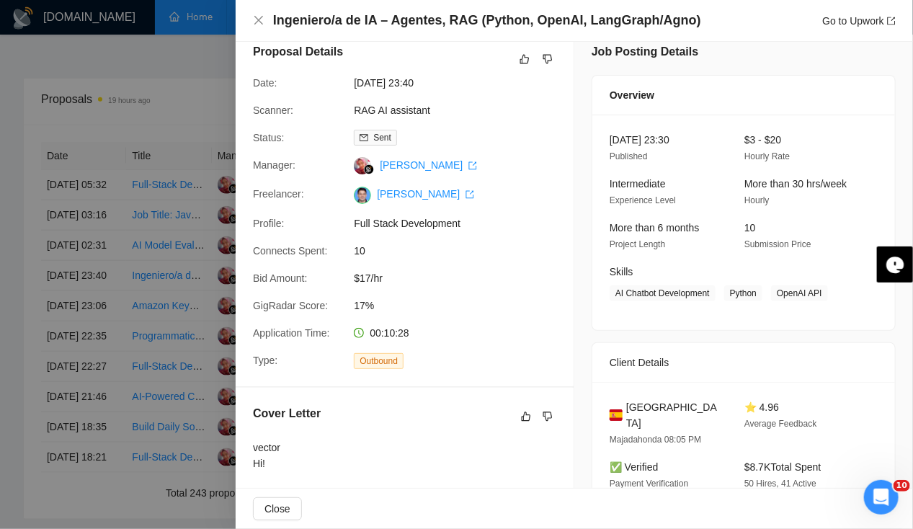
scroll to position [0, 0]
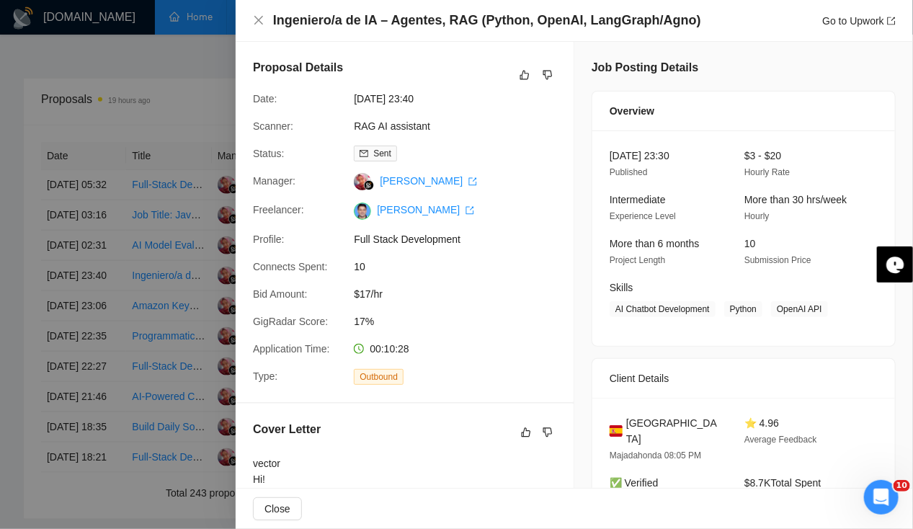
click at [265, 22] on div "Ingeniero/a de IA – Agentes, RAG (Python, OpenAI, LangGraph/Agno) Go to Upwork" at bounding box center [574, 21] width 643 height 18
click at [258, 19] on icon "close" at bounding box center [258, 20] width 9 height 9
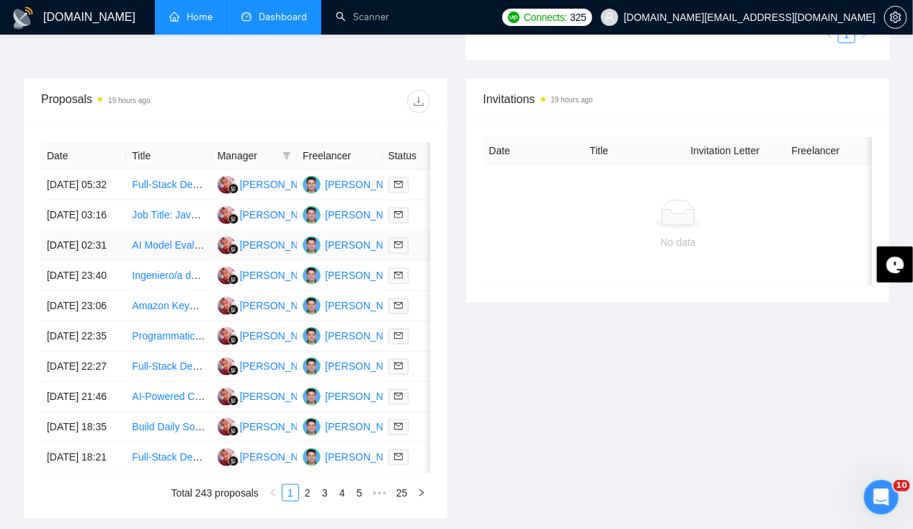
click at [47, 246] on td "[DATE] 02:31" at bounding box center [83, 246] width 85 height 30
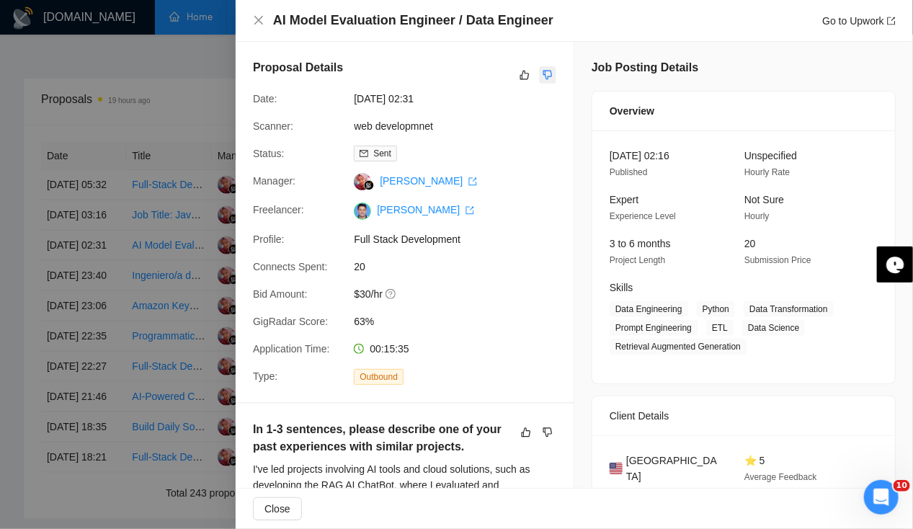
click at [543, 71] on icon "dislike" at bounding box center [547, 75] width 9 height 9
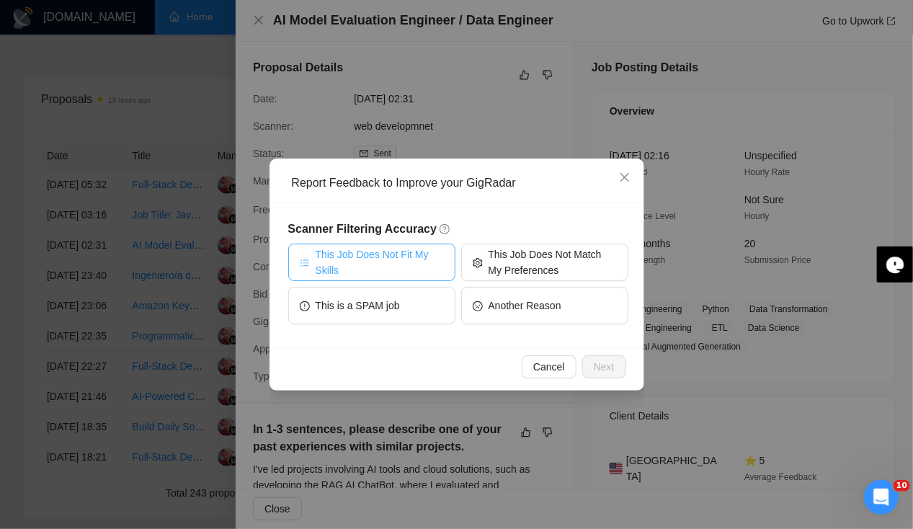
click at [363, 254] on span "This Job Does Not Fit My Skills" at bounding box center [380, 262] width 128 height 32
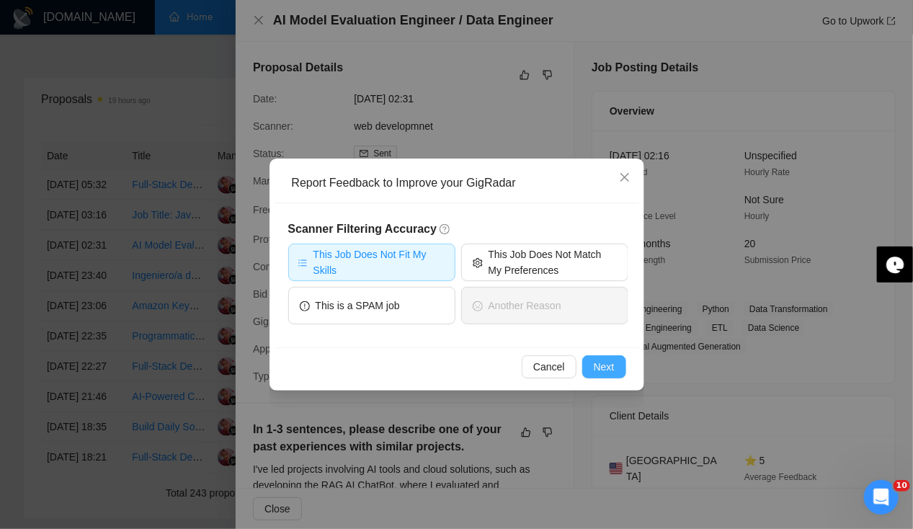
click at [618, 372] on button "Next" at bounding box center [604, 366] width 44 height 23
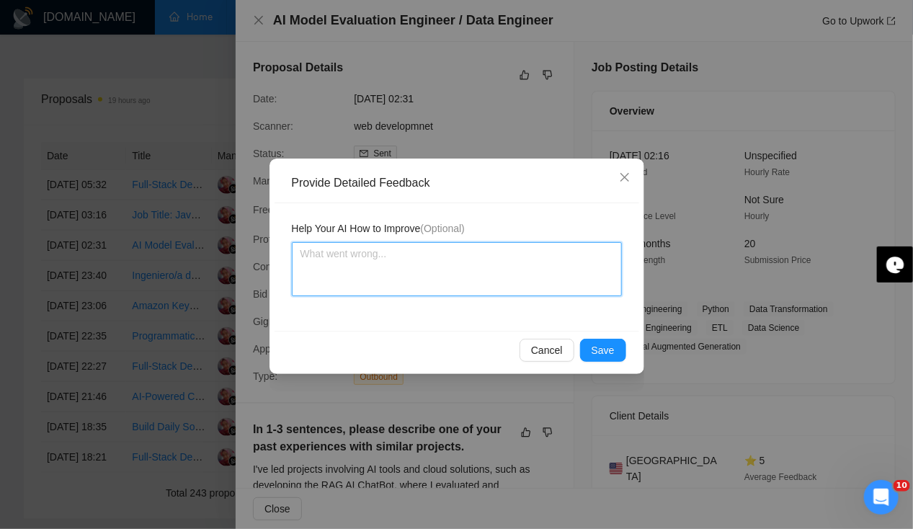
click at [448, 271] on textarea at bounding box center [457, 269] width 330 height 54
type textarea "N"
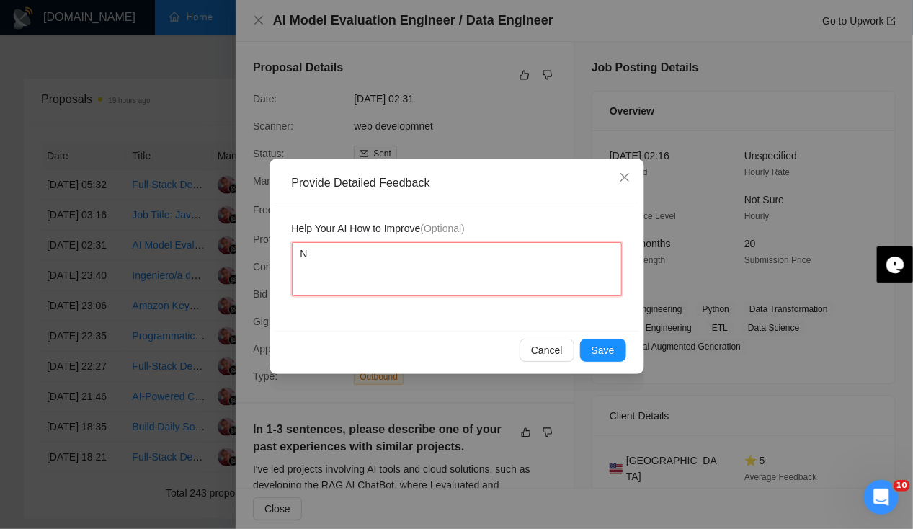
type textarea "No"
type textarea "No E"
type textarea "No Ex"
type textarea "No Exp"
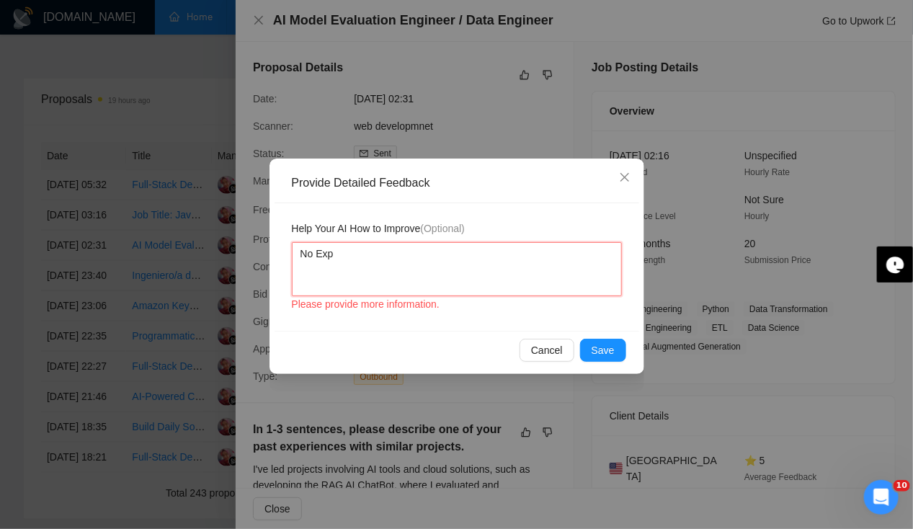
type textarea "No Expe"
type textarea "No Exper"
type textarea "No Experie"
type textarea "No Experien"
type textarea "No Experienc"
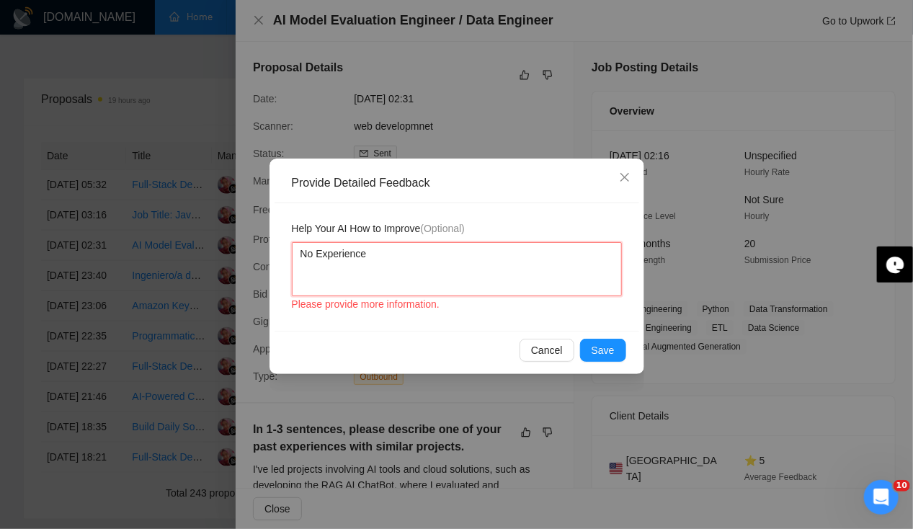
type textarea "No Experience"
type textarea "No Experience a"
type textarea "No Experience as"
type textarea "No Experience as a"
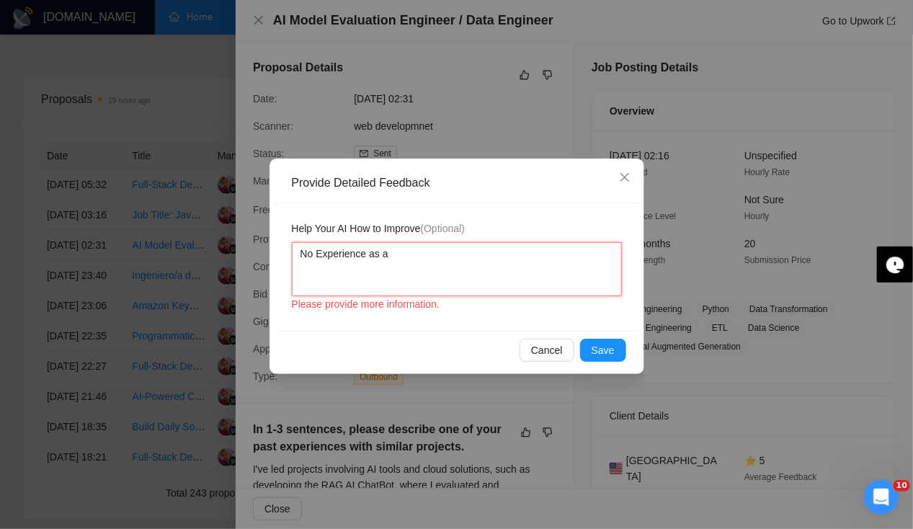
type textarea "No Experience as a"
type textarea "No Experience as a d"
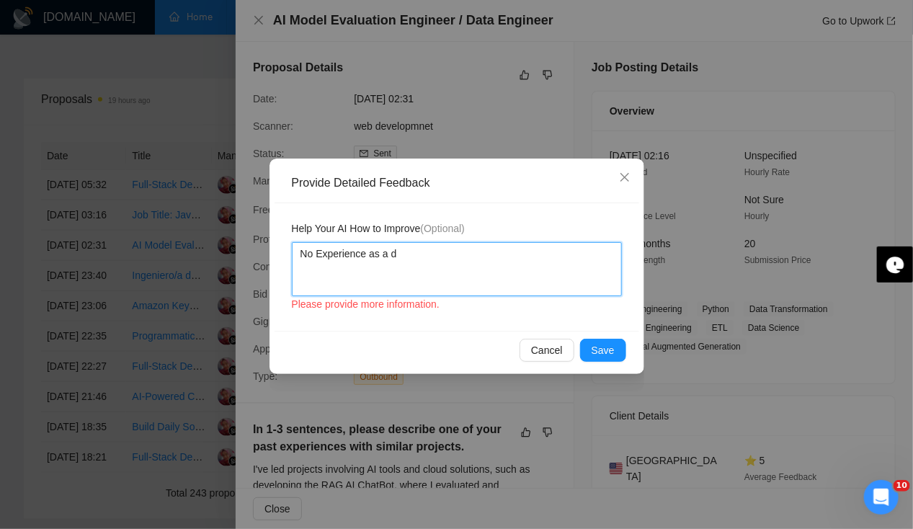
type textarea "No Experience as a da"
type textarea "No Experience as a dat"
type textarea "No Experience as a data"
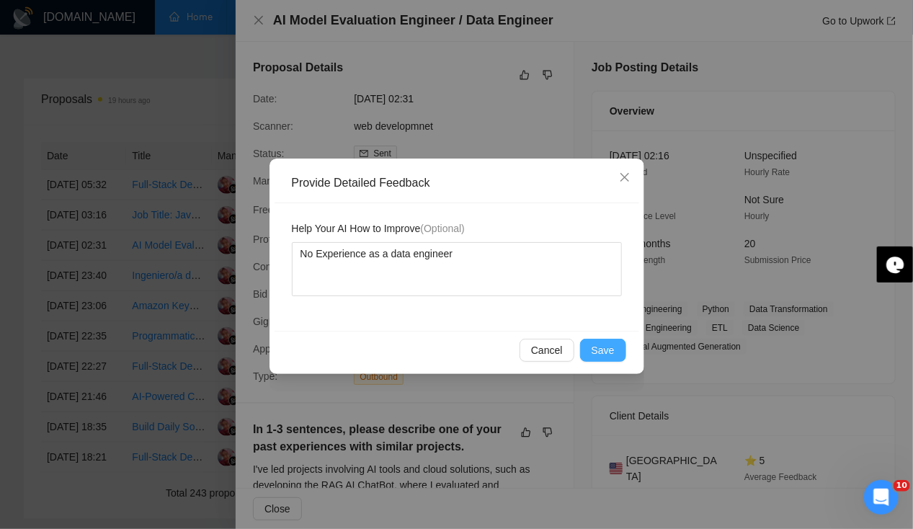
click at [600, 359] on button "Save" at bounding box center [603, 350] width 46 height 23
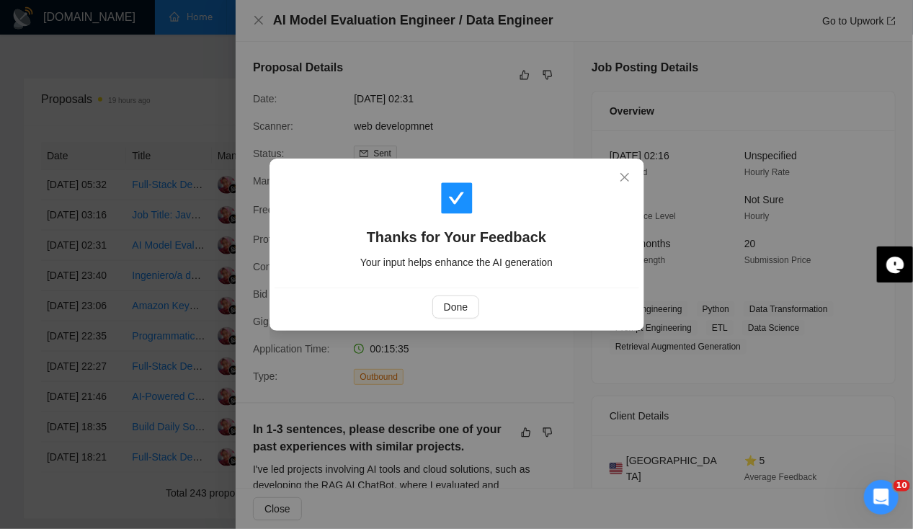
click at [257, 25] on div "Thanks for Your Feedback Your input helps enhance the AI generation Done" at bounding box center [456, 264] width 913 height 529
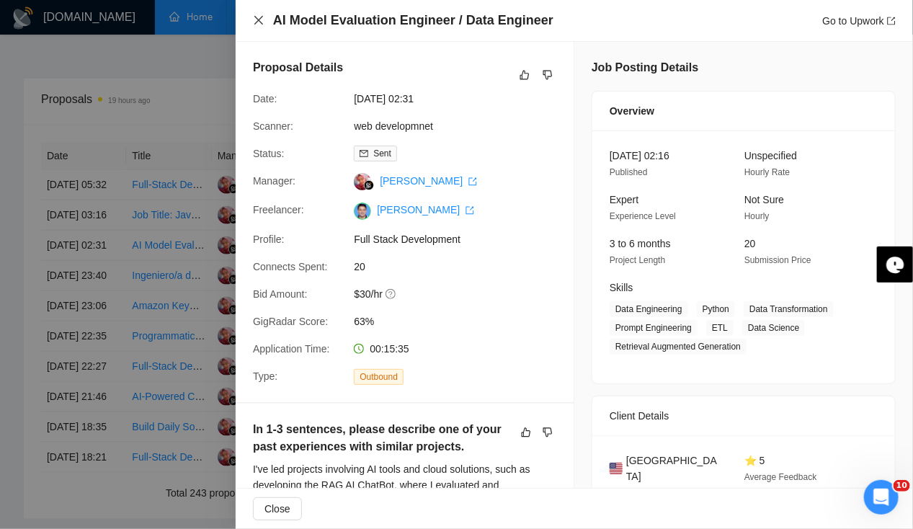
click at [257, 25] on icon "close" at bounding box center [259, 20] width 12 height 12
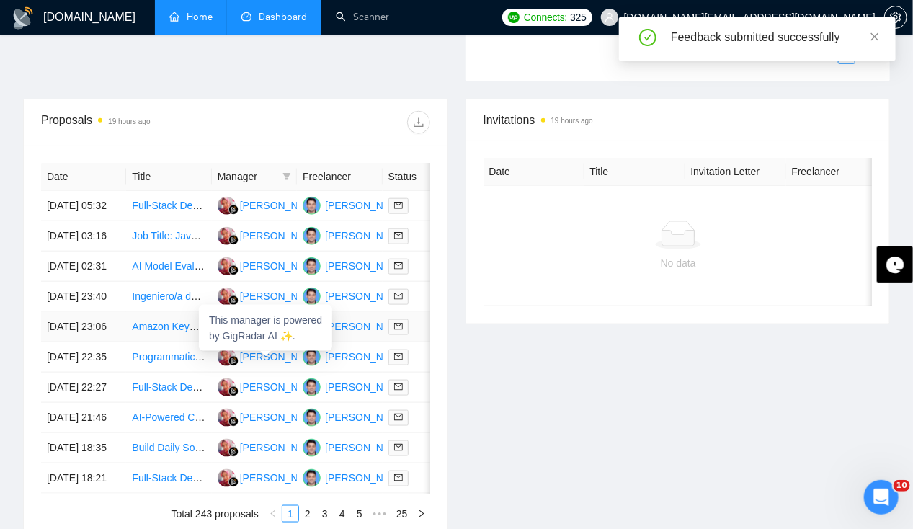
scroll to position [479, 0]
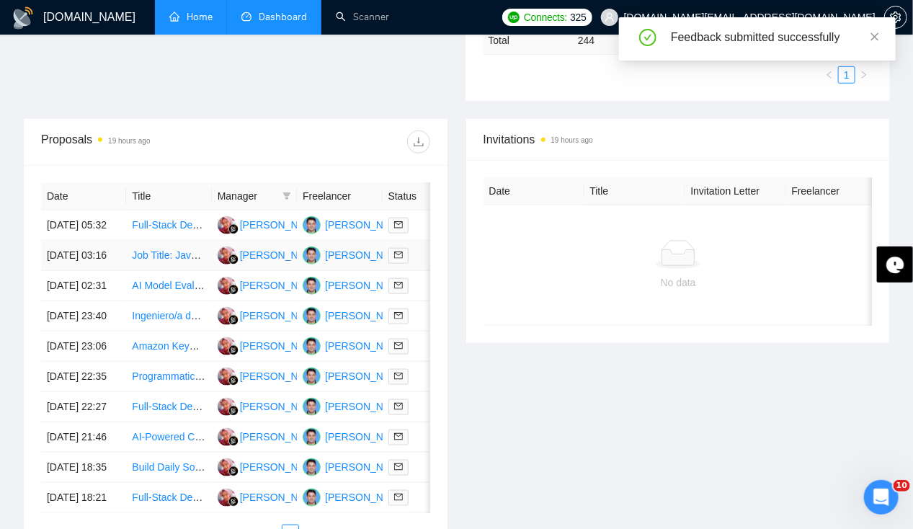
click at [74, 244] on td "[DATE] 03:16" at bounding box center [83, 256] width 85 height 30
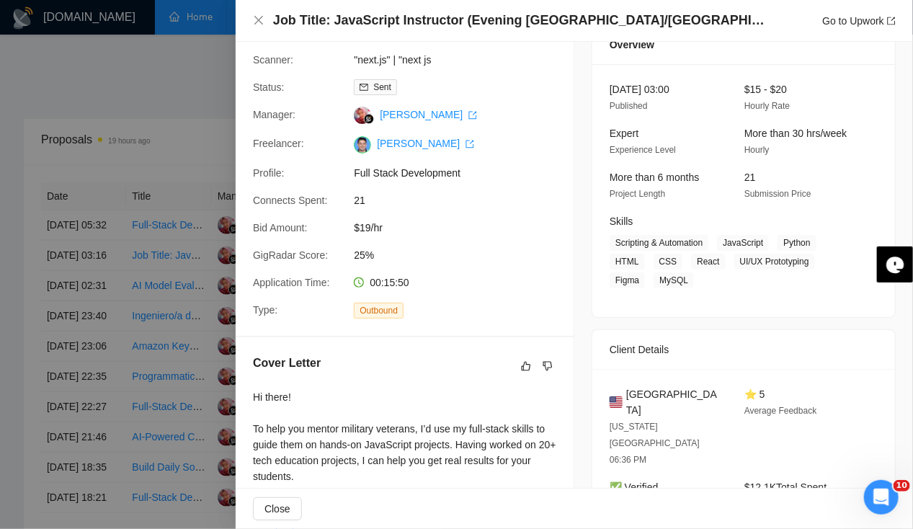
scroll to position [0, 0]
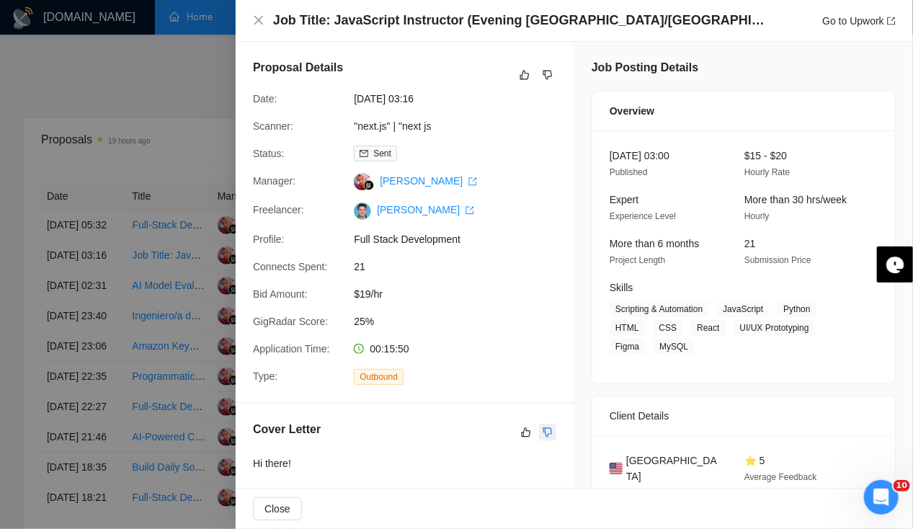
click at [543, 427] on icon "dislike" at bounding box center [547, 431] width 9 height 9
click at [548, 74] on icon "dislike" at bounding box center [548, 75] width 10 height 12
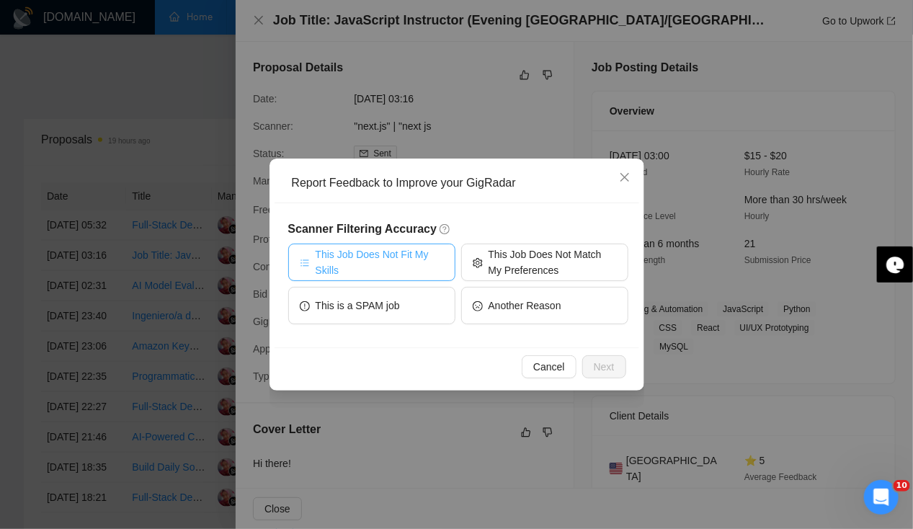
click at [377, 270] on span "This Job Does Not Fit My Skills" at bounding box center [380, 262] width 128 height 32
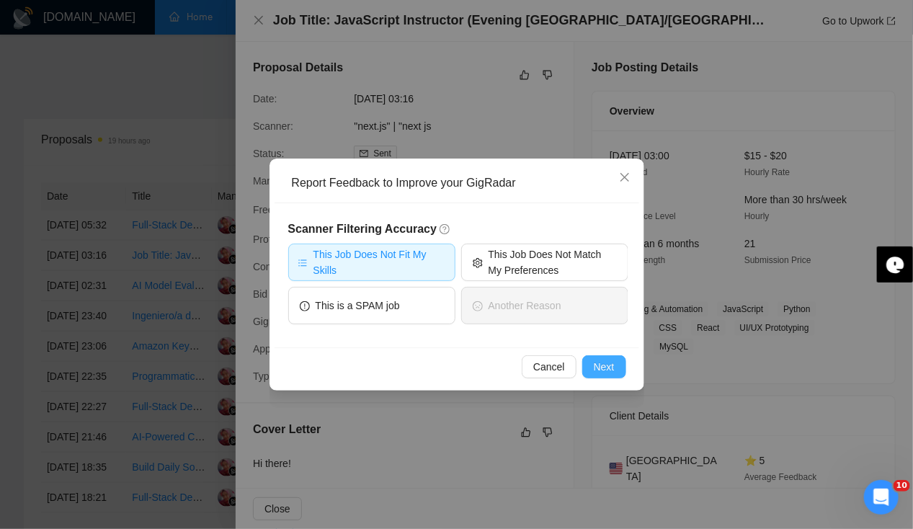
click at [605, 367] on span "Next" at bounding box center [604, 367] width 21 height 16
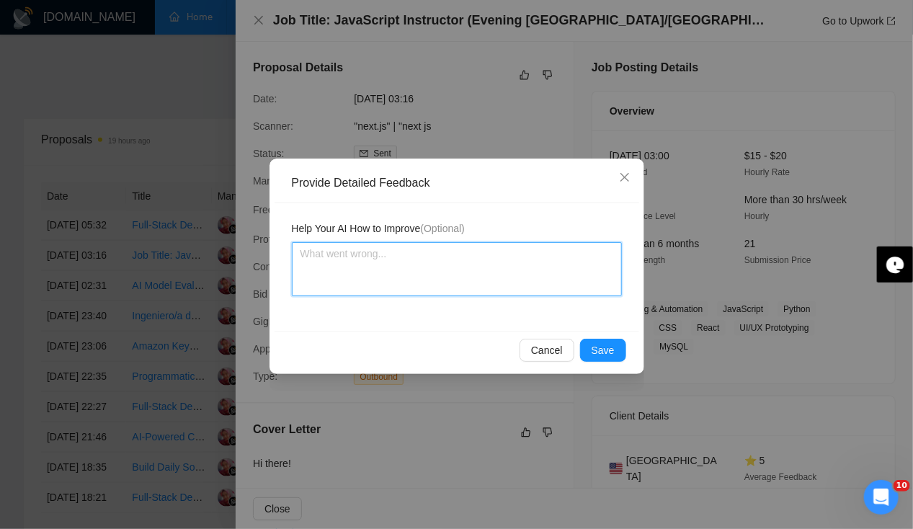
click at [419, 264] on textarea at bounding box center [457, 269] width 330 height 54
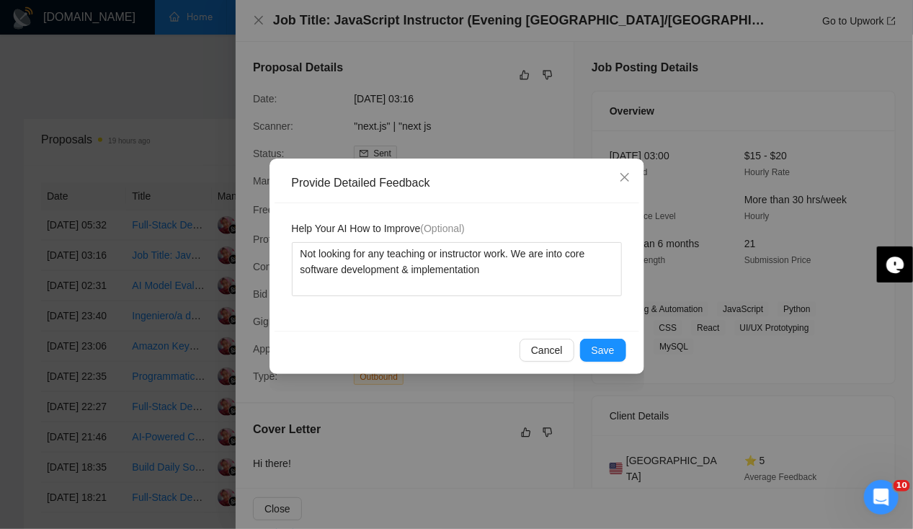
click at [588, 331] on div "Cancel Save" at bounding box center [457, 350] width 365 height 38
click at [600, 353] on span "Save" at bounding box center [603, 350] width 23 height 16
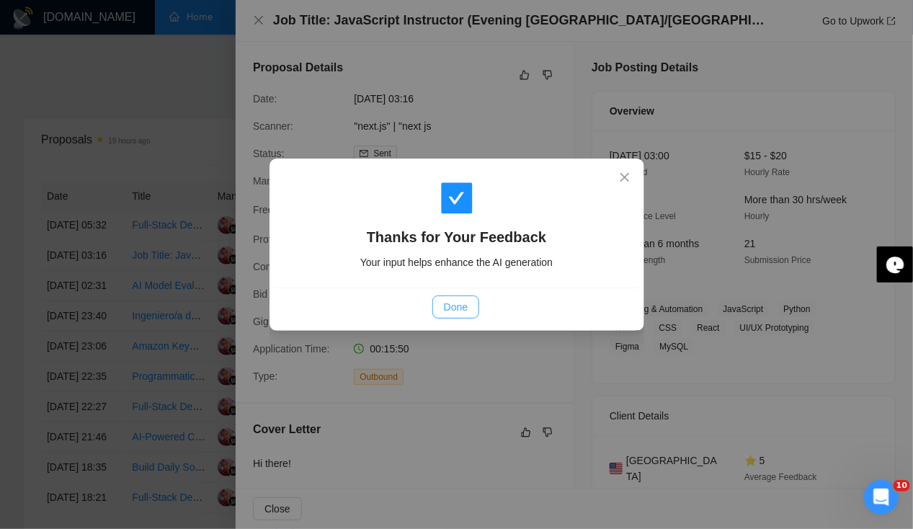
click at [454, 313] on span "Done" at bounding box center [456, 307] width 24 height 16
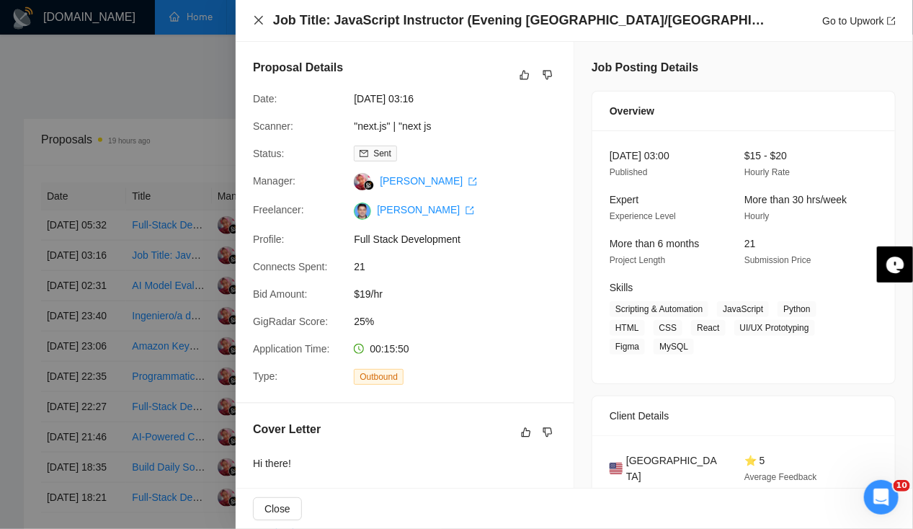
click at [260, 22] on icon "close" at bounding box center [258, 20] width 9 height 9
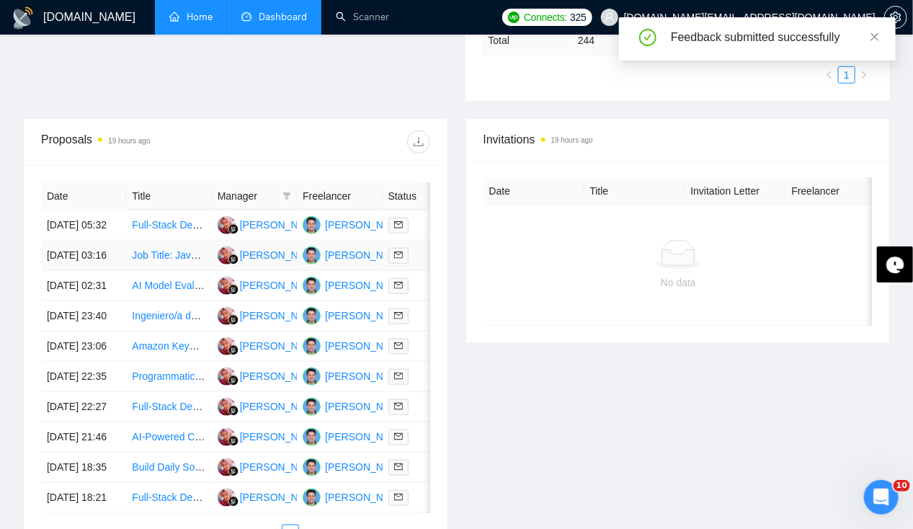
scroll to position [0, 1]
click at [63, 215] on td "[DATE] 05:32" at bounding box center [82, 225] width 85 height 30
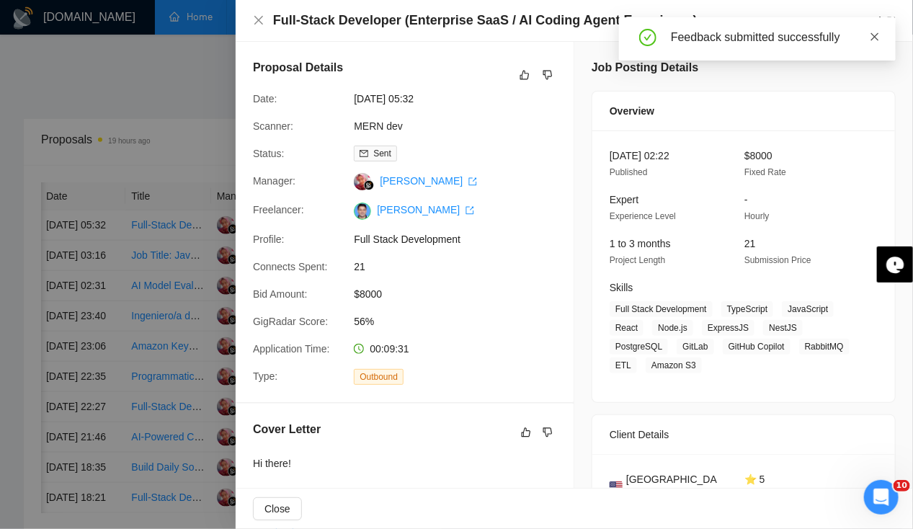
click at [873, 32] on icon "close" at bounding box center [875, 37] width 10 height 10
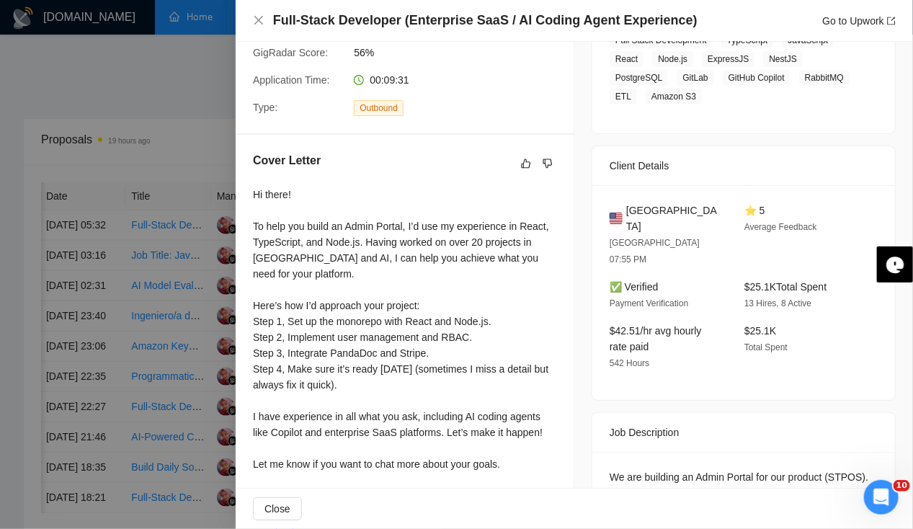
scroll to position [0, 0]
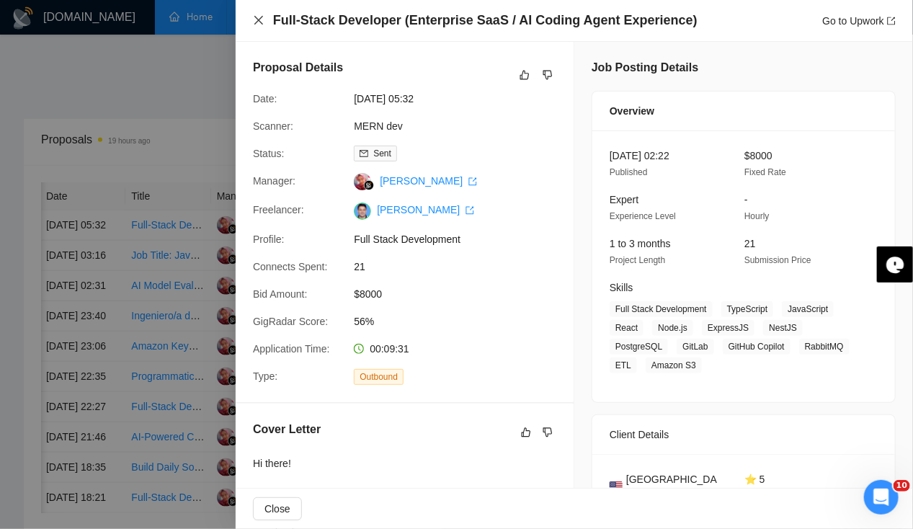
click at [261, 22] on icon "close" at bounding box center [258, 20] width 9 height 9
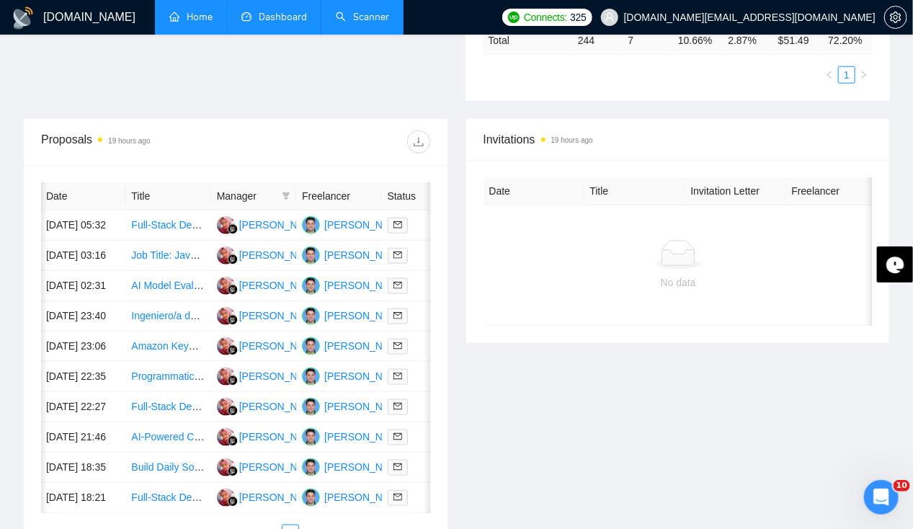
click at [365, 22] on link "Scanner" at bounding box center [362, 17] width 53 height 12
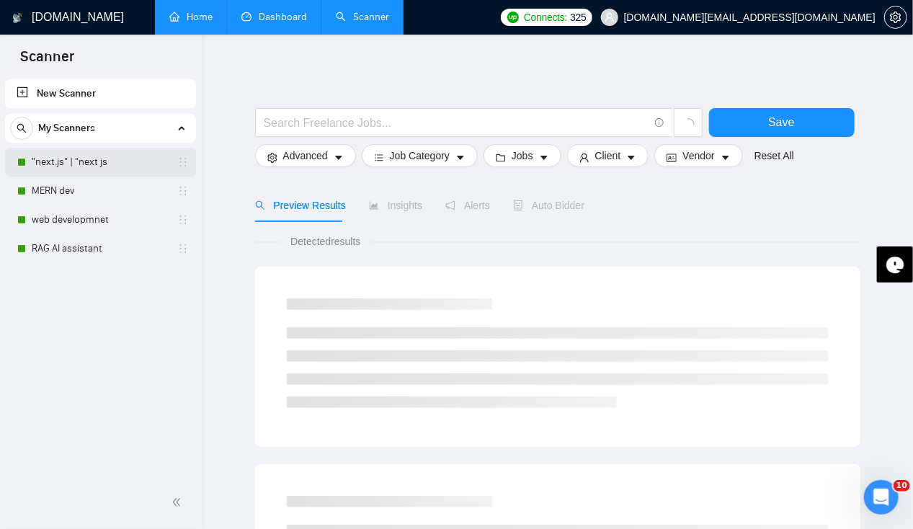
click at [68, 163] on link ""next.js" | "next js" at bounding box center [100, 162] width 137 height 29
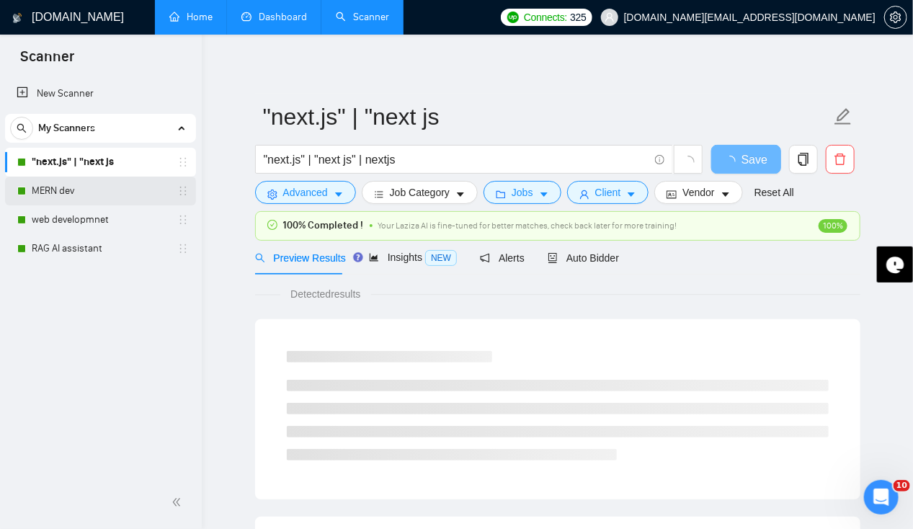
click at [64, 192] on link "MERN dev" at bounding box center [100, 191] width 137 height 29
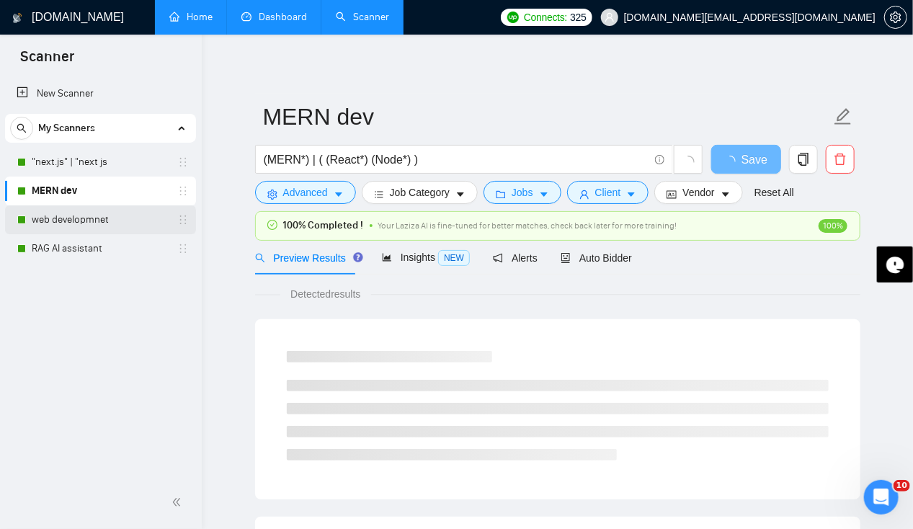
click at [81, 221] on link "web developmnet" at bounding box center [100, 219] width 137 height 29
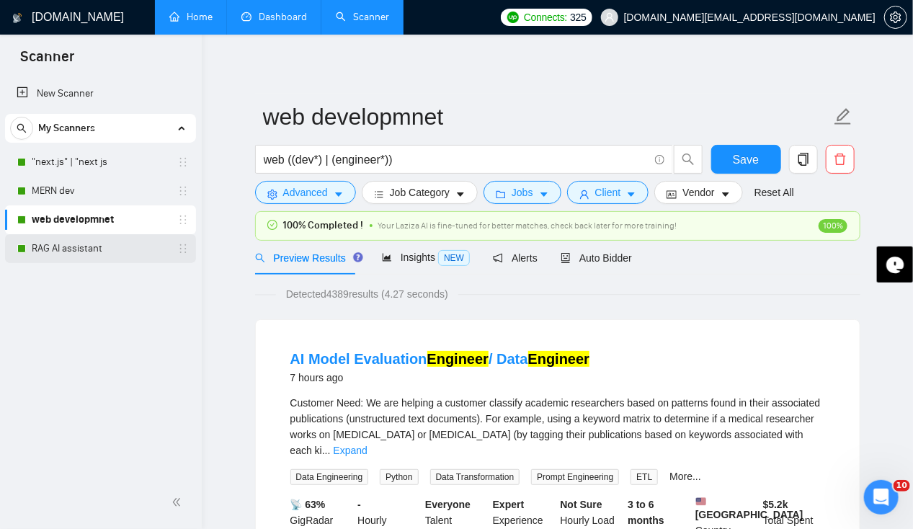
click at [71, 249] on link "RAG AI assistant" at bounding box center [100, 248] width 137 height 29
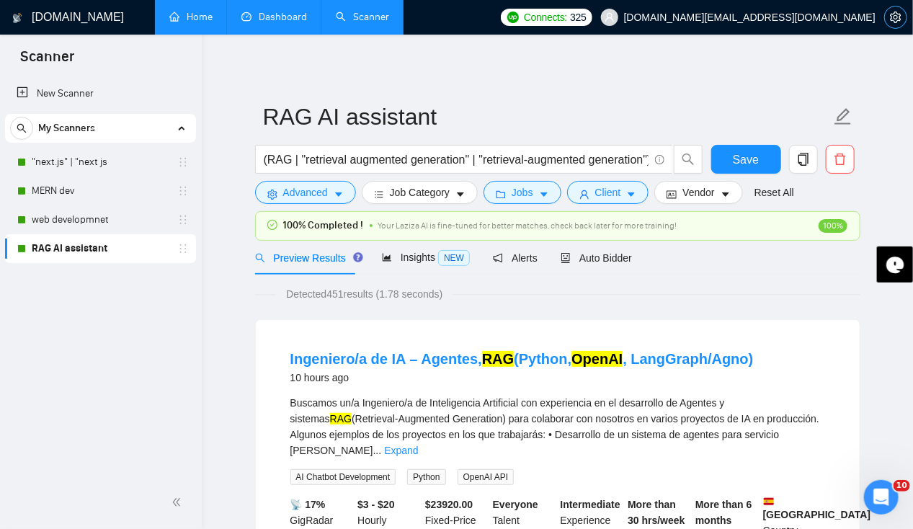
click at [893, 14] on icon "setting" at bounding box center [896, 18] width 12 height 12
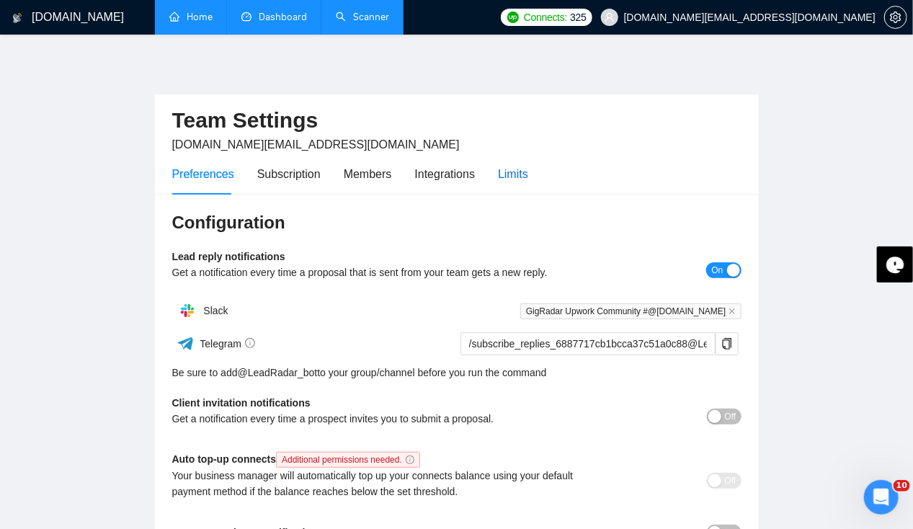
click at [517, 177] on div "Limits" at bounding box center [513, 174] width 30 height 18
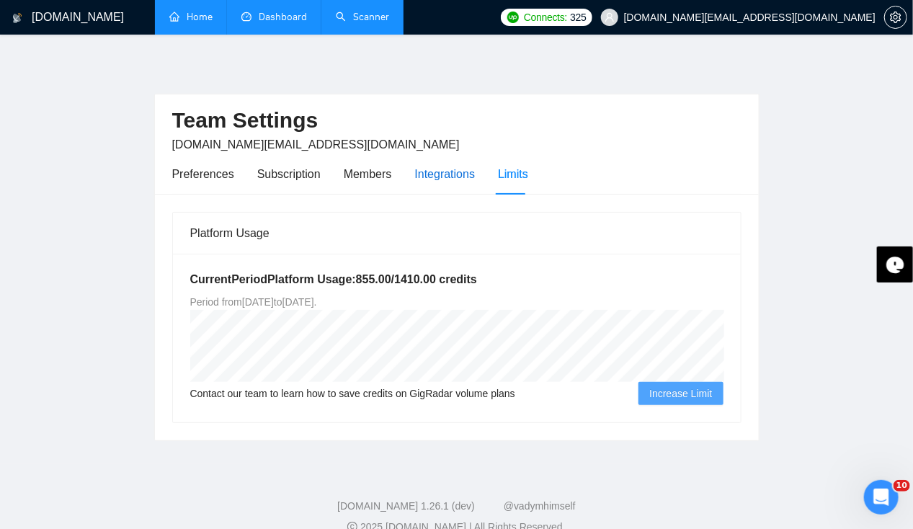
click at [436, 182] on div "Integrations" at bounding box center [445, 174] width 61 height 18
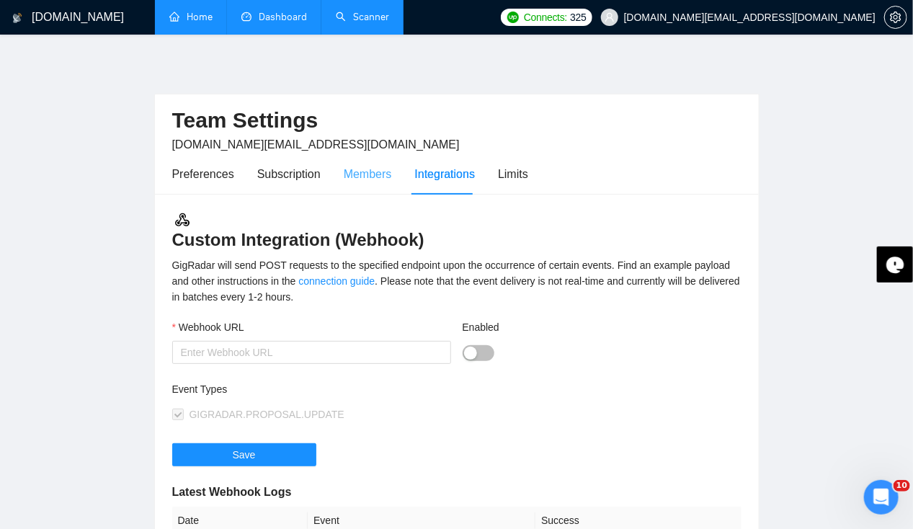
click at [355, 184] on div "Members" at bounding box center [368, 173] width 48 height 41
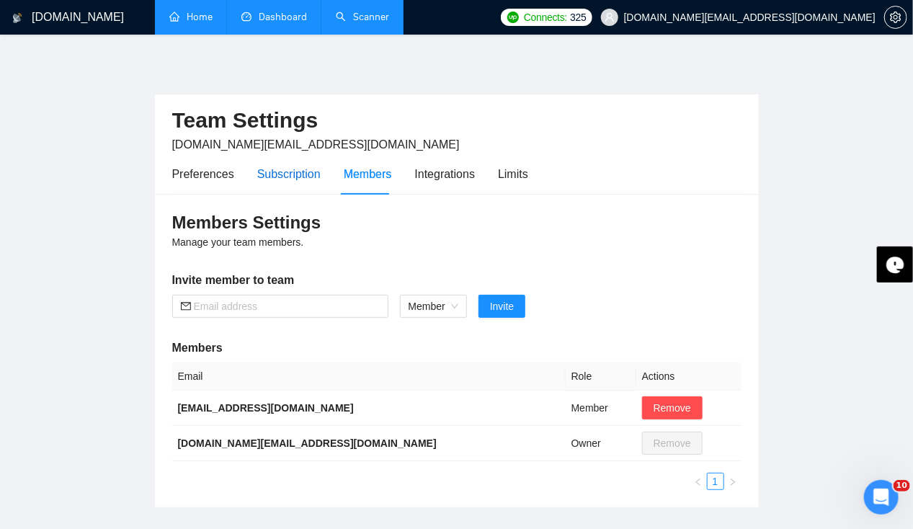
click at [290, 179] on div "Subscription" at bounding box center [288, 174] width 63 height 18
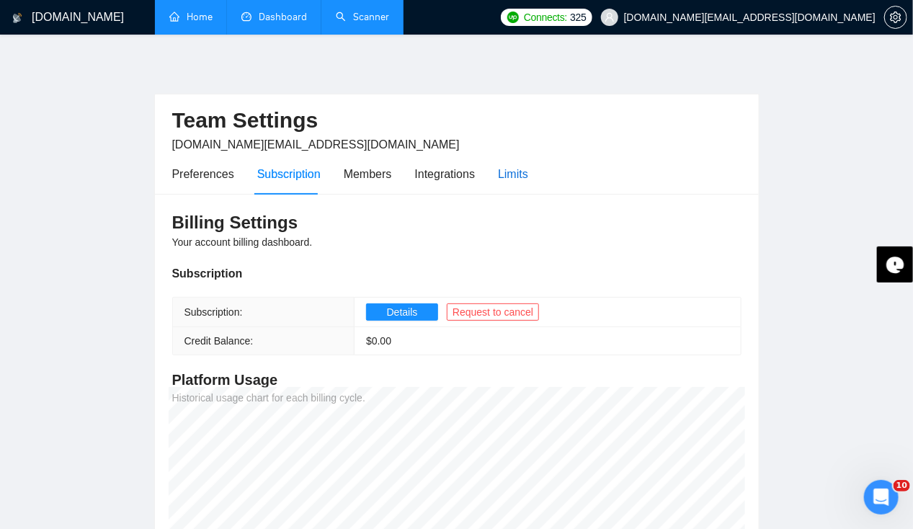
click at [515, 169] on div "Limits" at bounding box center [513, 174] width 30 height 18
